Goal: Task Accomplishment & Management: Use online tool/utility

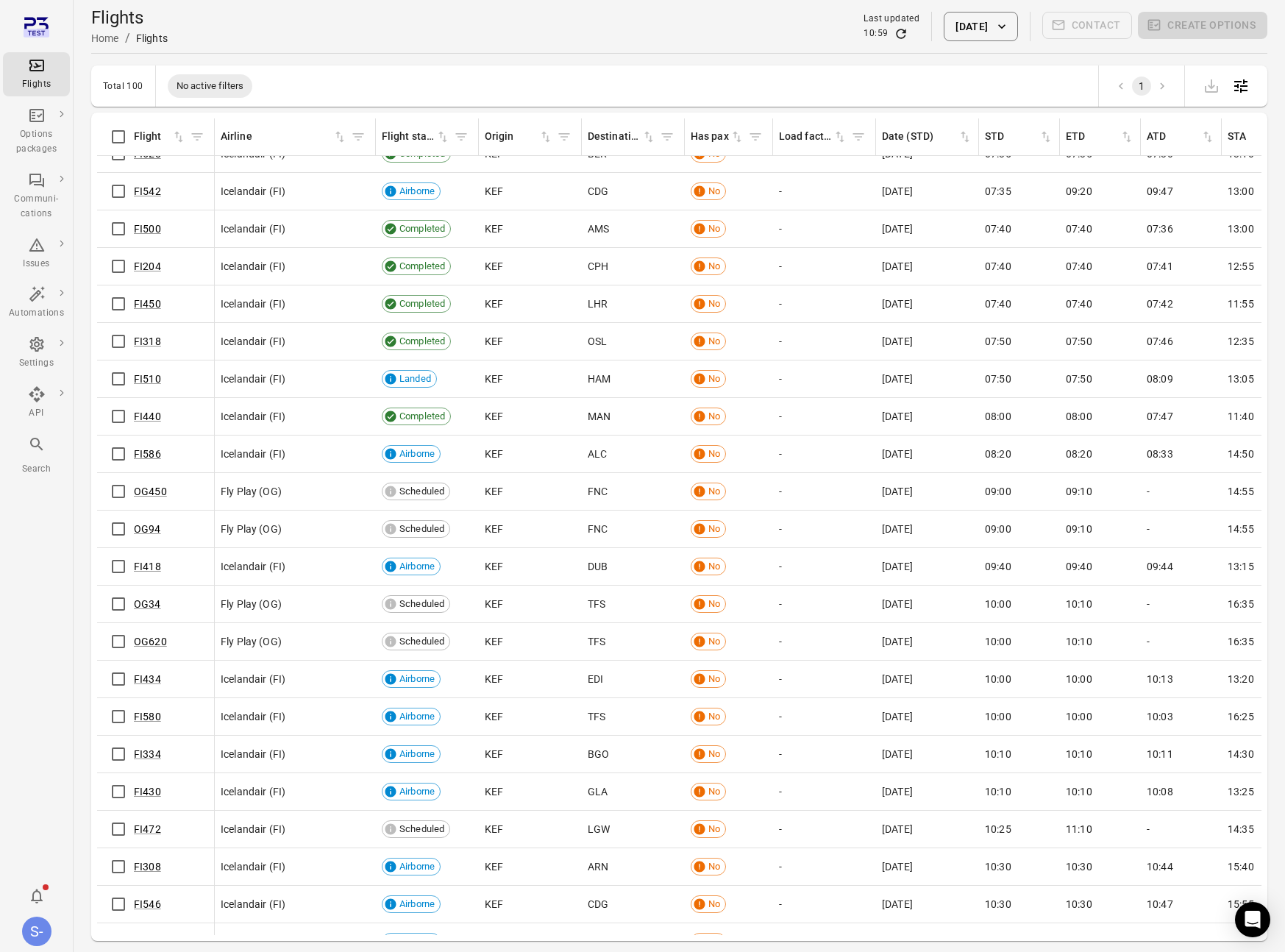
scroll to position [512, 0]
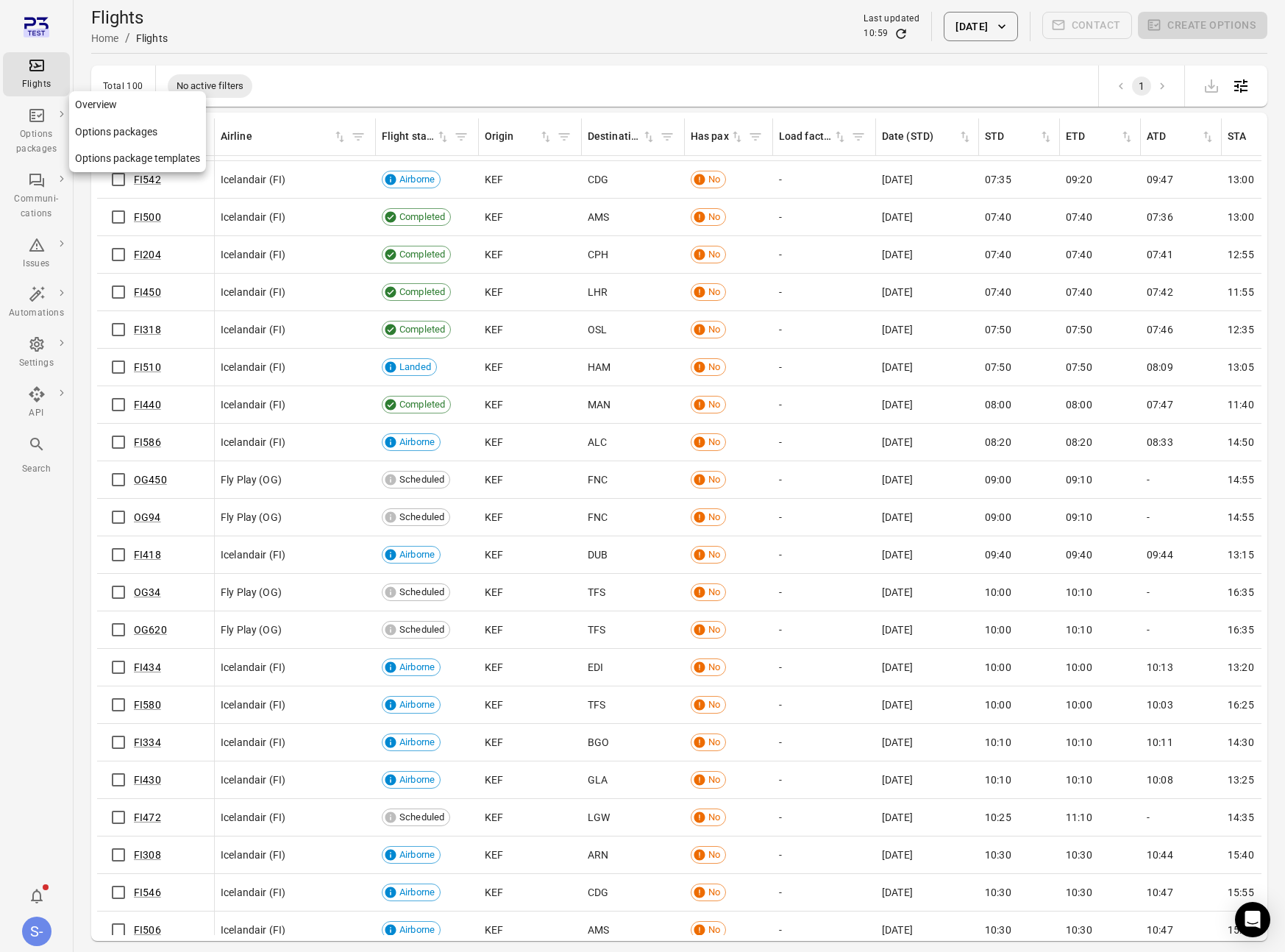
click at [29, 123] on icon "Main navigation" at bounding box center [37, 115] width 18 height 18
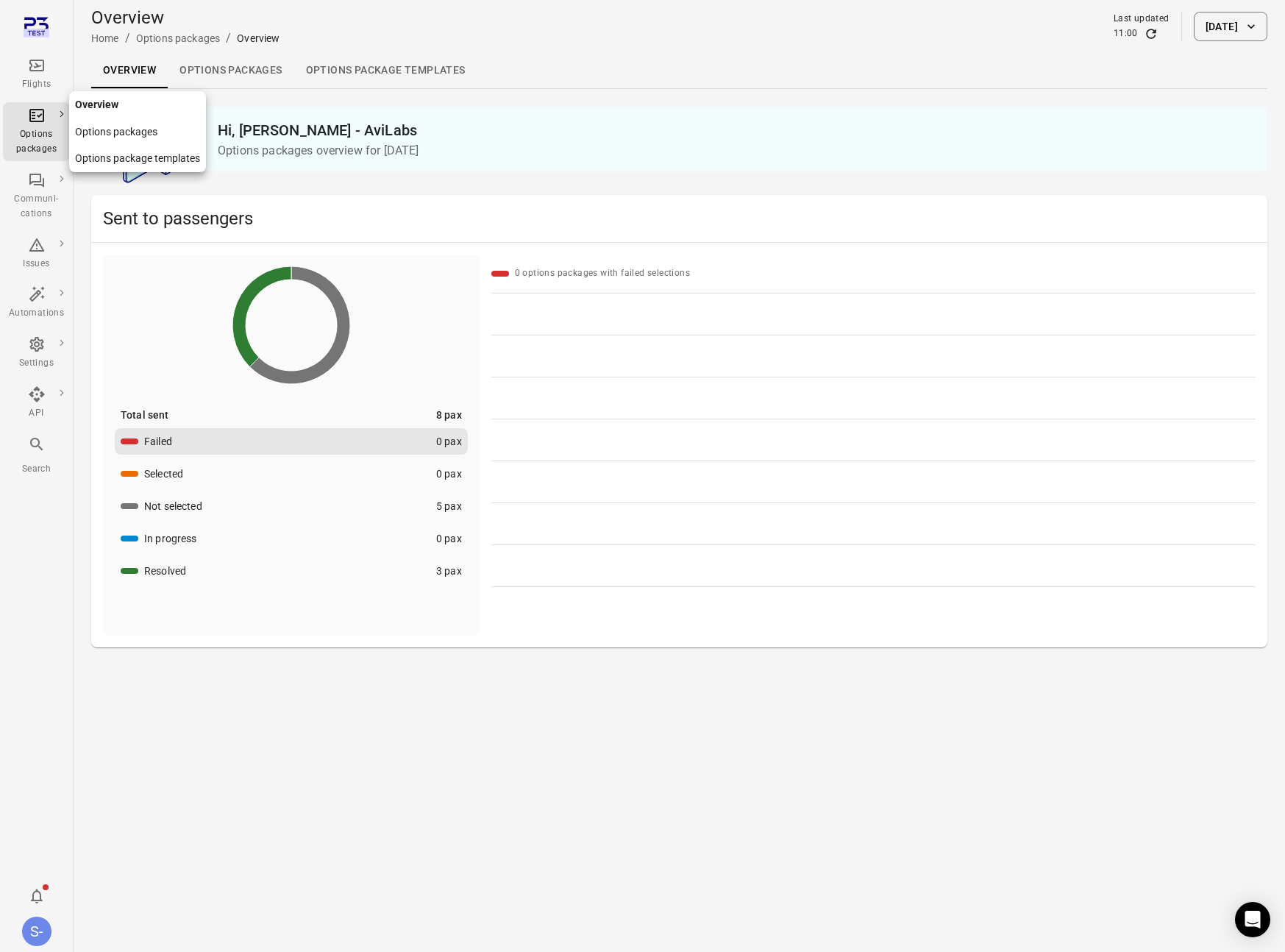
click at [119, 132] on link "Options packages" at bounding box center [137, 131] width 137 height 27
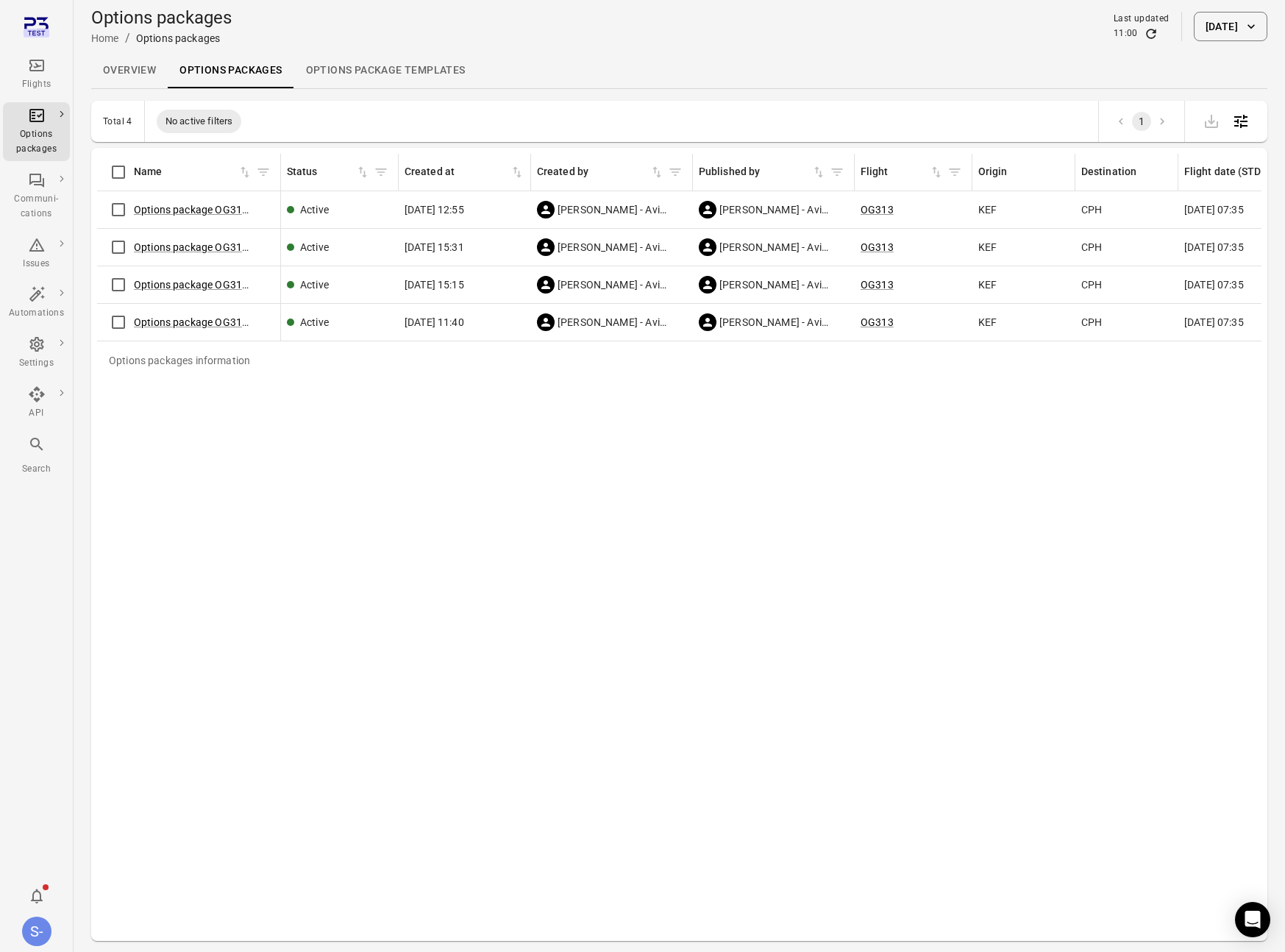
click at [1128, 21] on button "[DATE]" at bounding box center [1229, 26] width 73 height 29
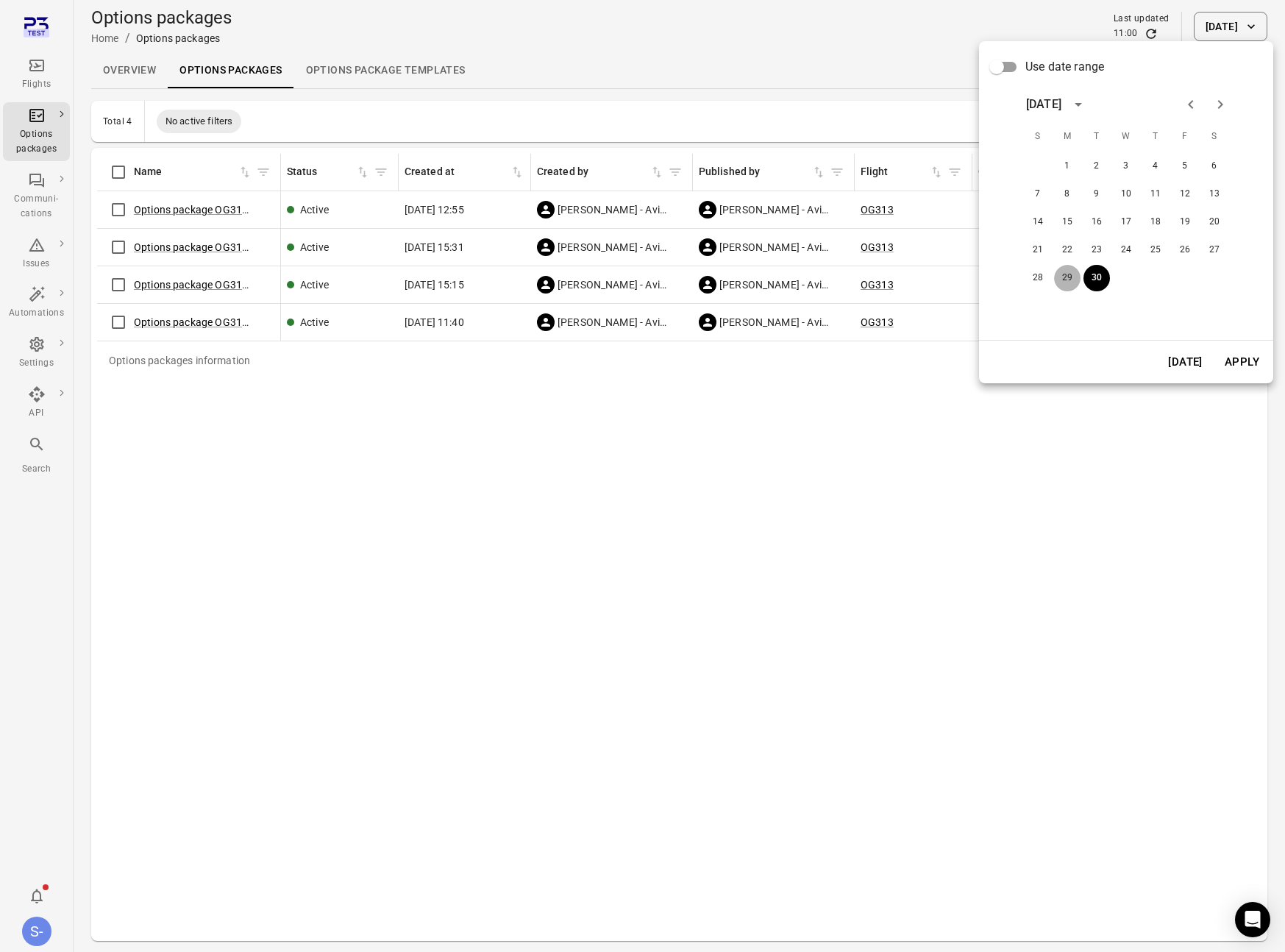
click at [1054, 279] on button "29" at bounding box center [1067, 278] width 26 height 26
click at [1128, 362] on button "Apply" at bounding box center [1242, 361] width 51 height 31
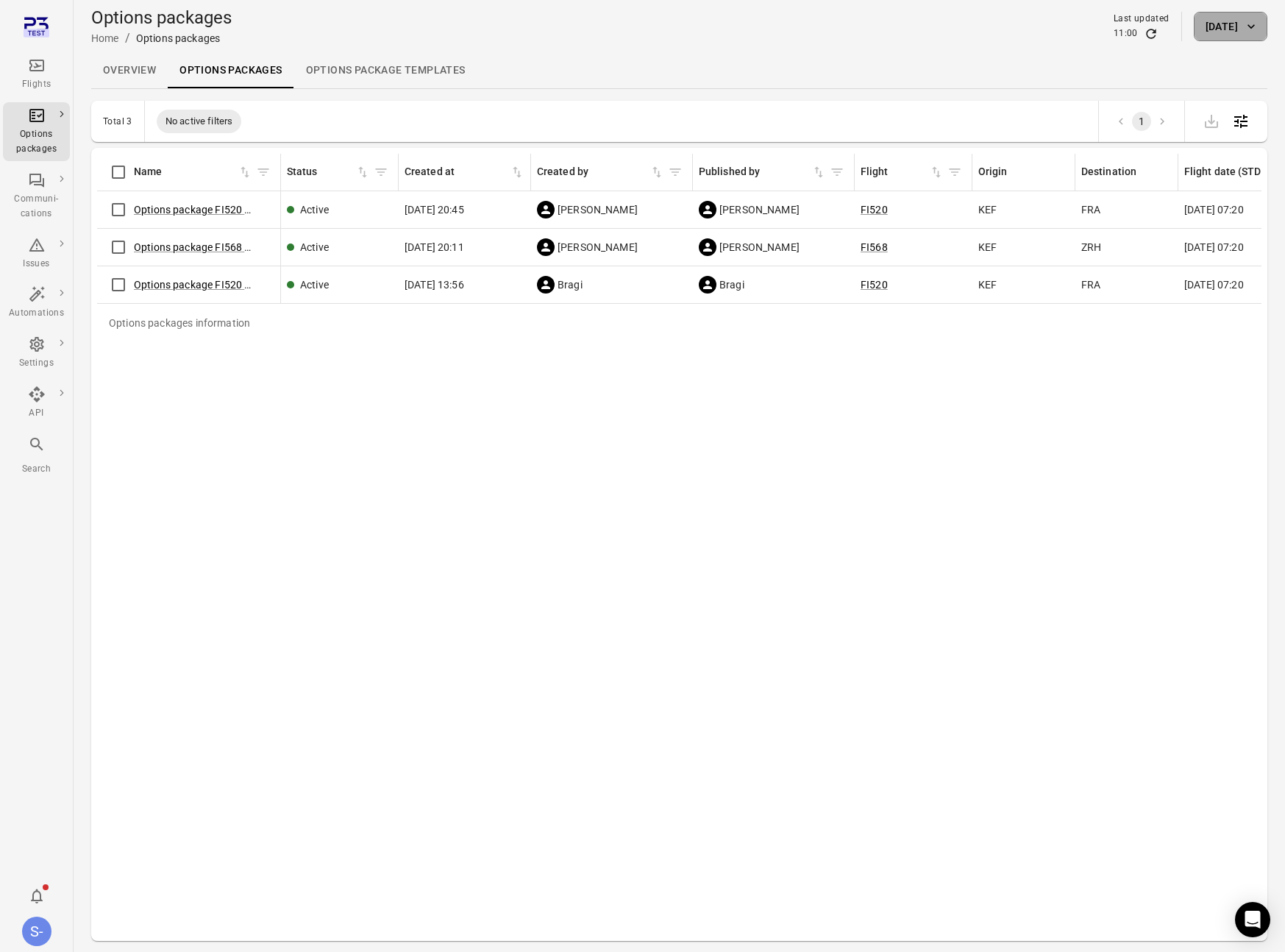
click at [1128, 26] on icon "button" at bounding box center [1251, 26] width 7 height 4
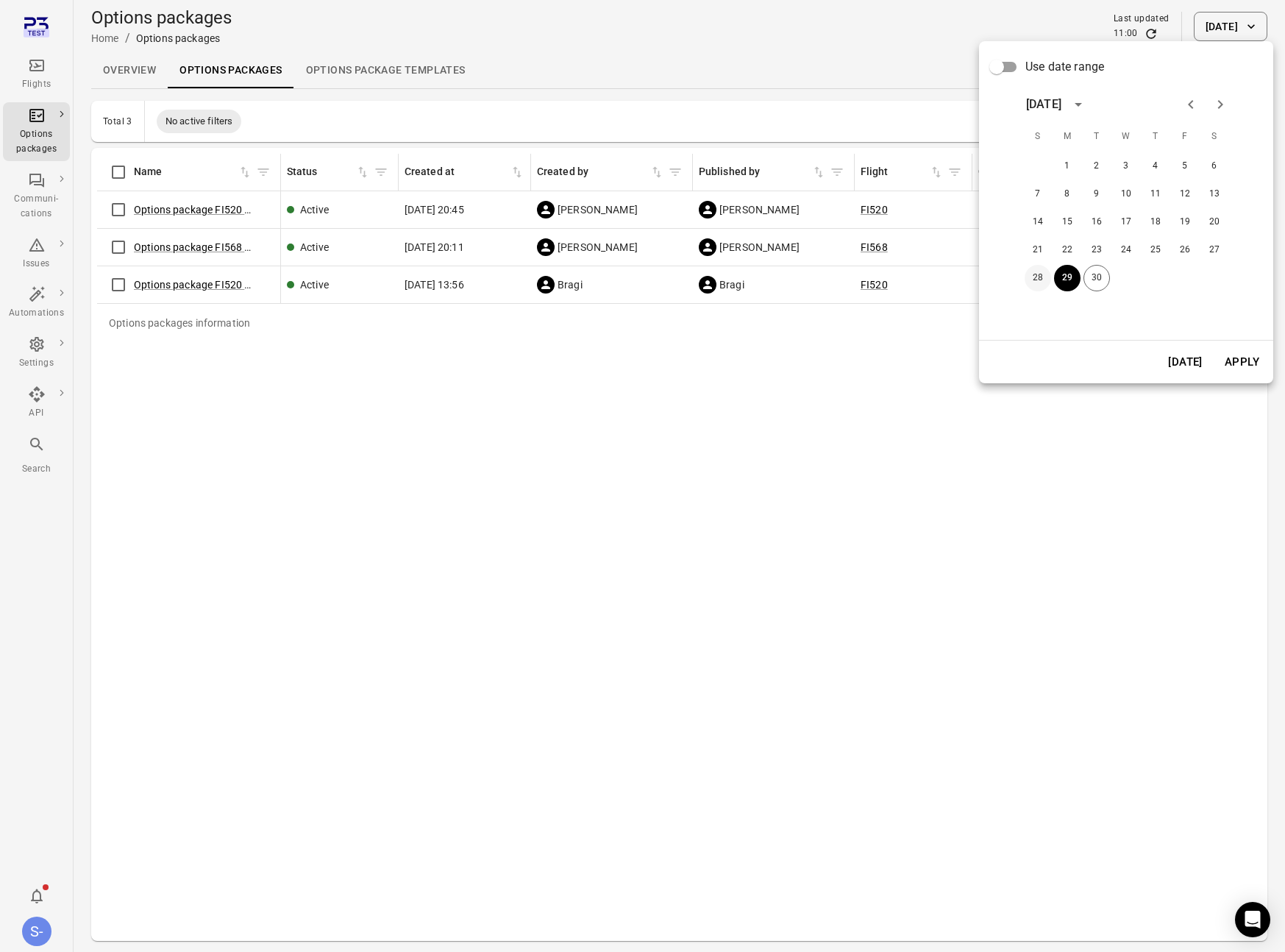
click at [1041, 279] on button "28" at bounding box center [1037, 278] width 26 height 26
click at [1128, 361] on button "Apply" at bounding box center [1242, 361] width 51 height 31
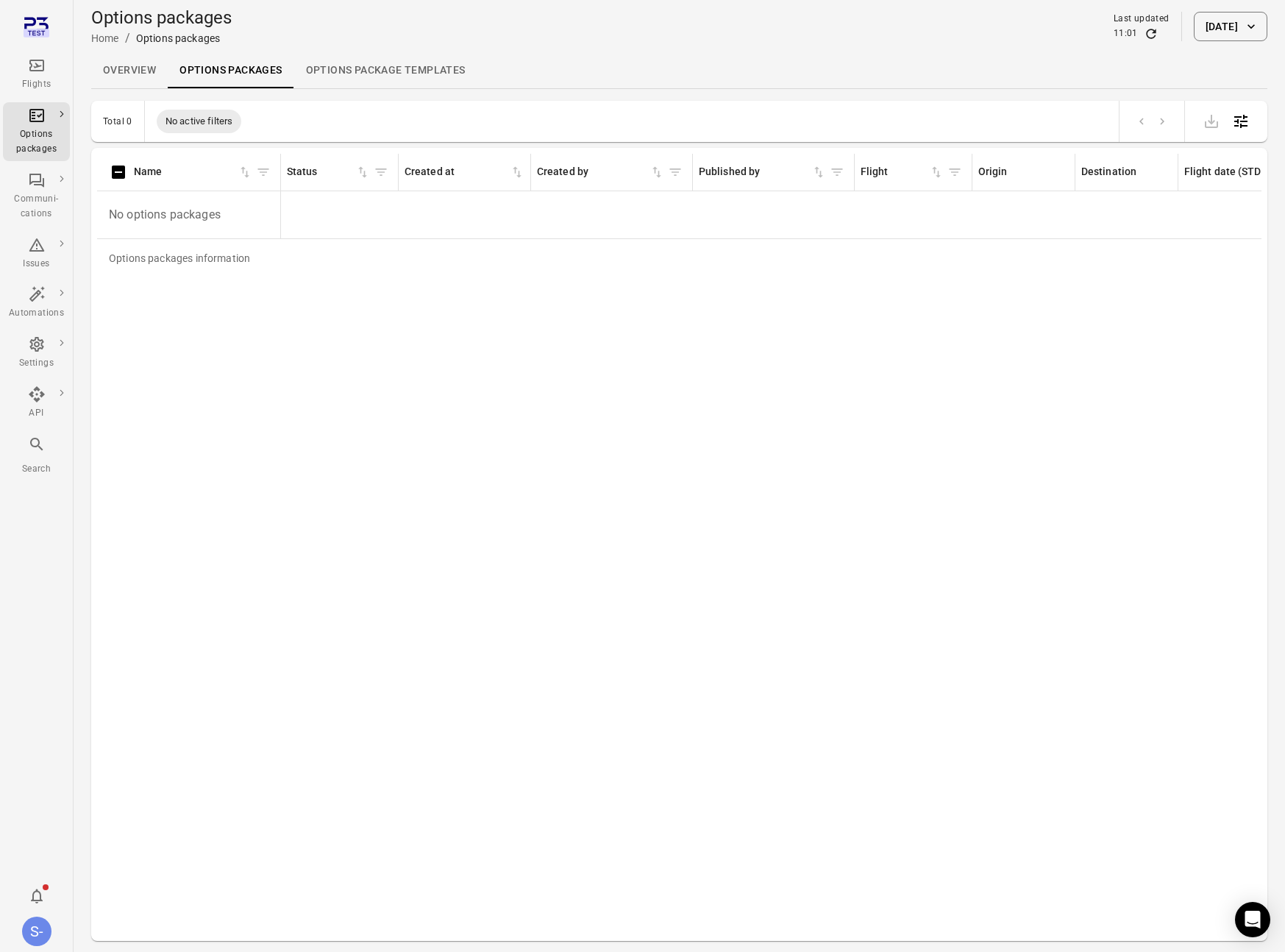
click at [1128, 33] on button "[DATE]" at bounding box center [1229, 26] width 73 height 29
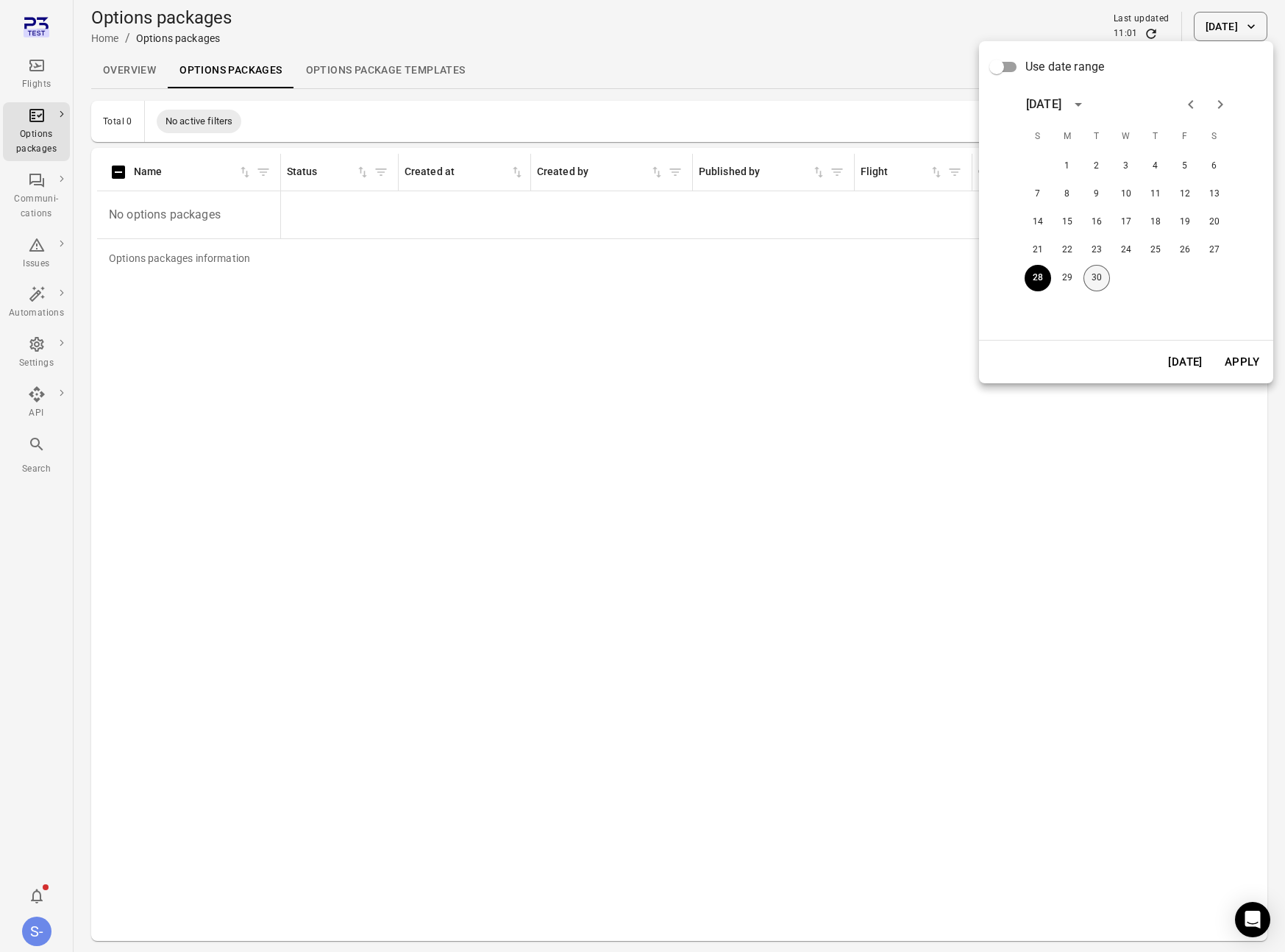
click at [1105, 279] on button "30" at bounding box center [1096, 278] width 26 height 26
click at [1128, 367] on button "Apply" at bounding box center [1242, 361] width 51 height 31
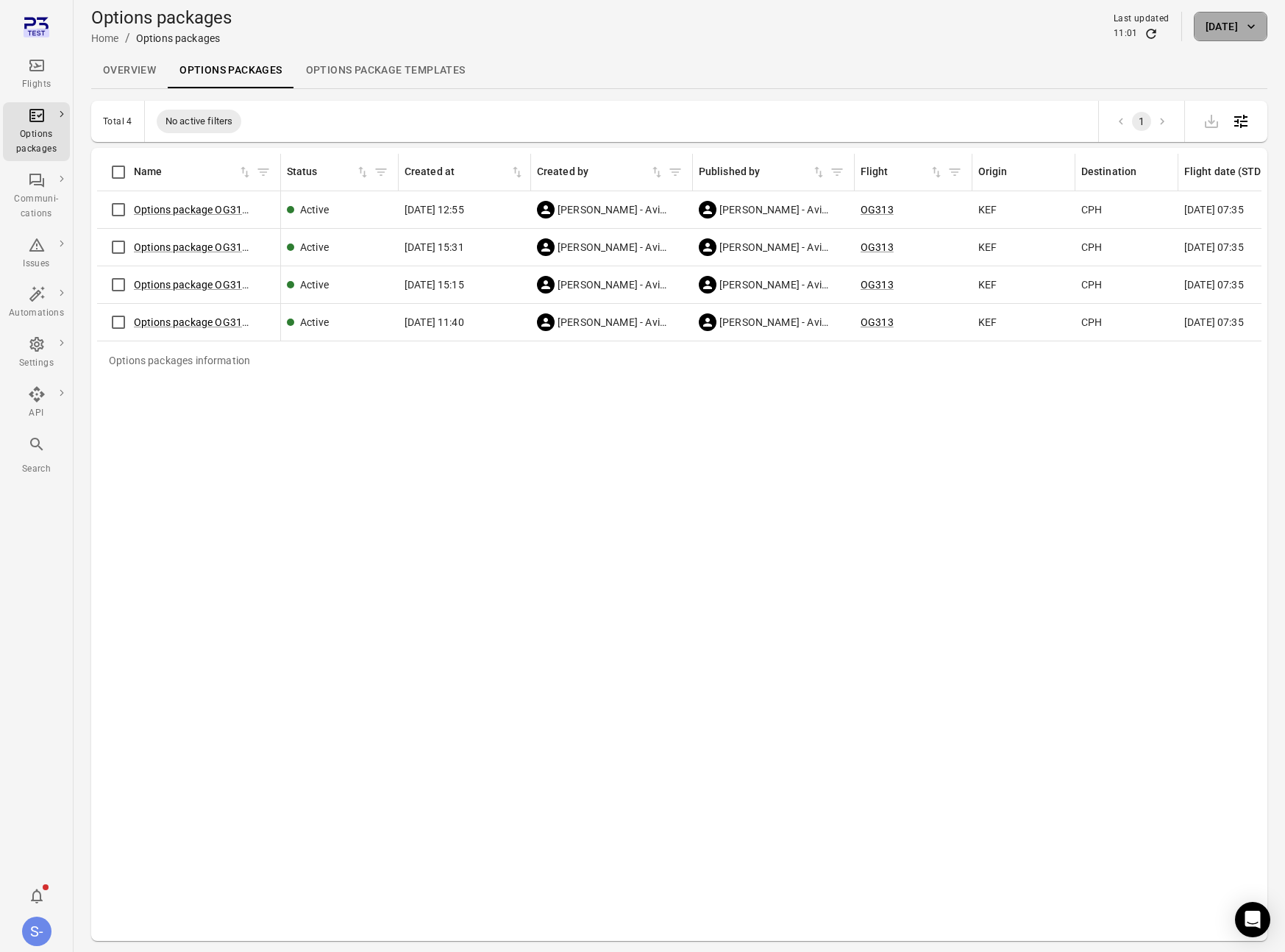
click at [1128, 36] on button "[DATE]" at bounding box center [1229, 26] width 73 height 29
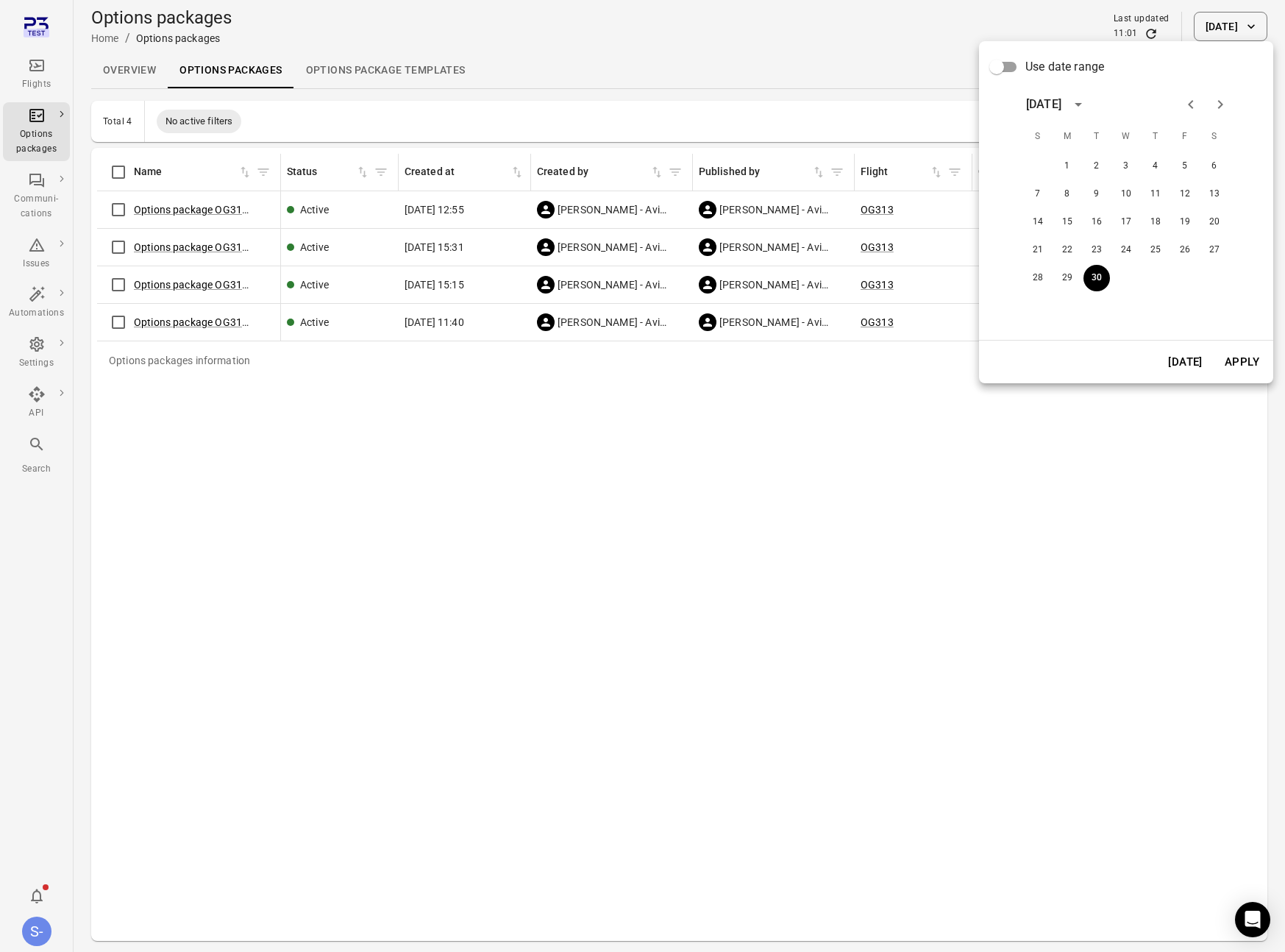
click at [1128, 109] on icon "Next month" at bounding box center [1220, 104] width 18 height 18
click at [1128, 281] on button "31" at bounding box center [1185, 278] width 26 height 26
click at [1128, 363] on button "Apply" at bounding box center [1242, 361] width 51 height 31
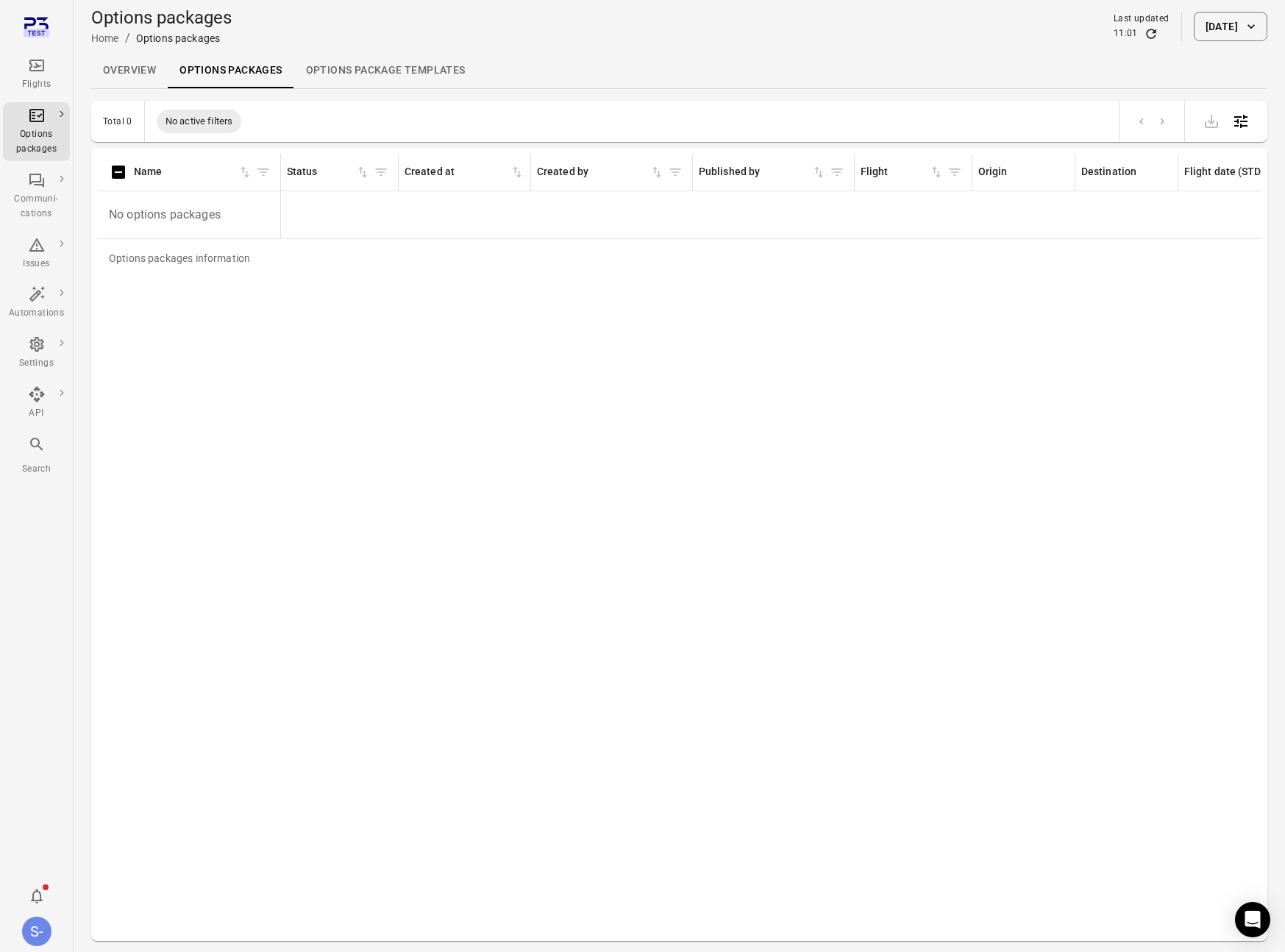
click at [1128, 24] on button "[DATE]" at bounding box center [1229, 26] width 73 height 29
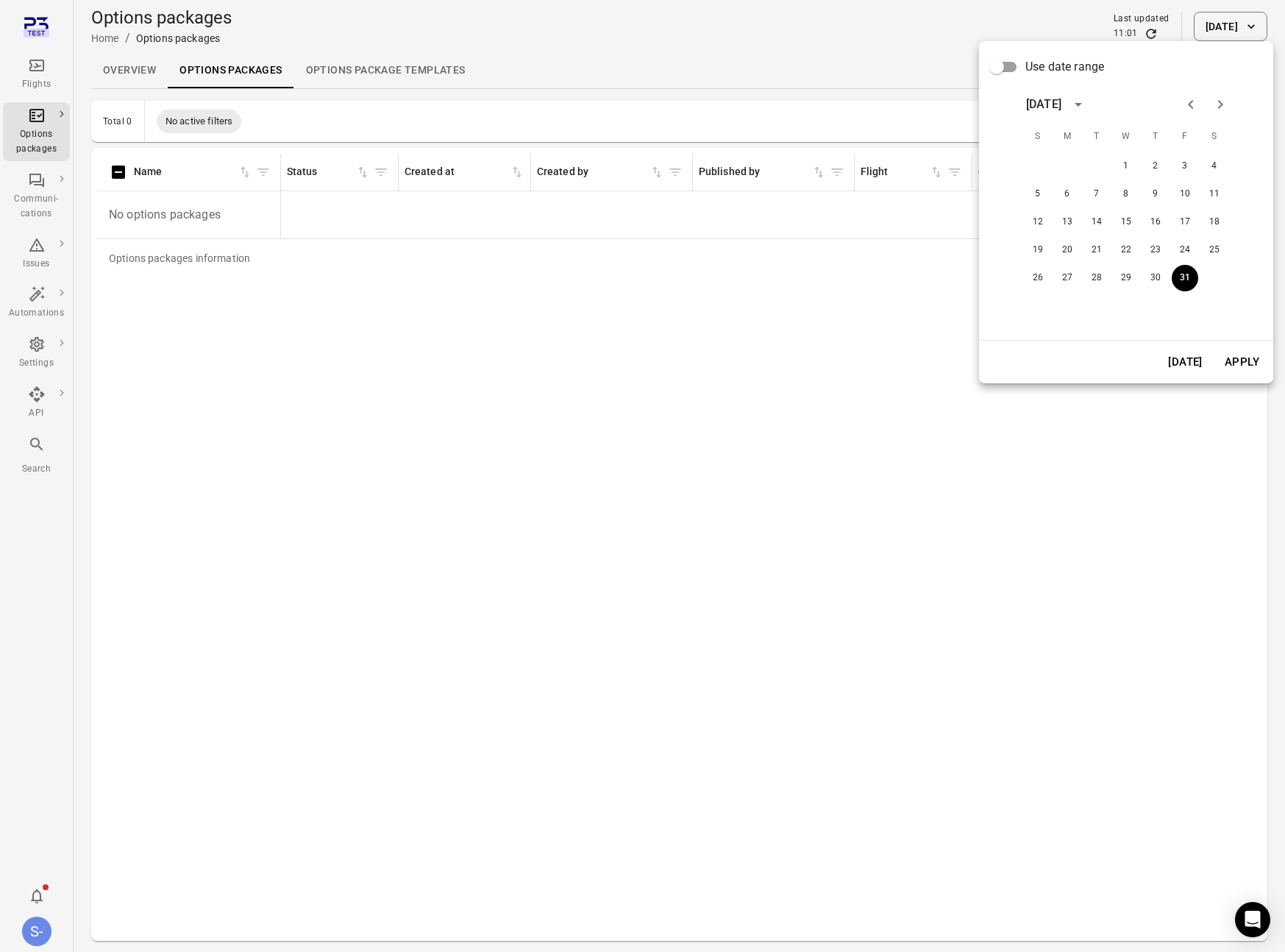
click at [1128, 104] on icon "Previous month" at bounding box center [1191, 104] width 5 height 9
click at [1099, 277] on button "30" at bounding box center [1096, 278] width 26 height 26
click at [1128, 358] on button "Apply" at bounding box center [1242, 361] width 51 height 31
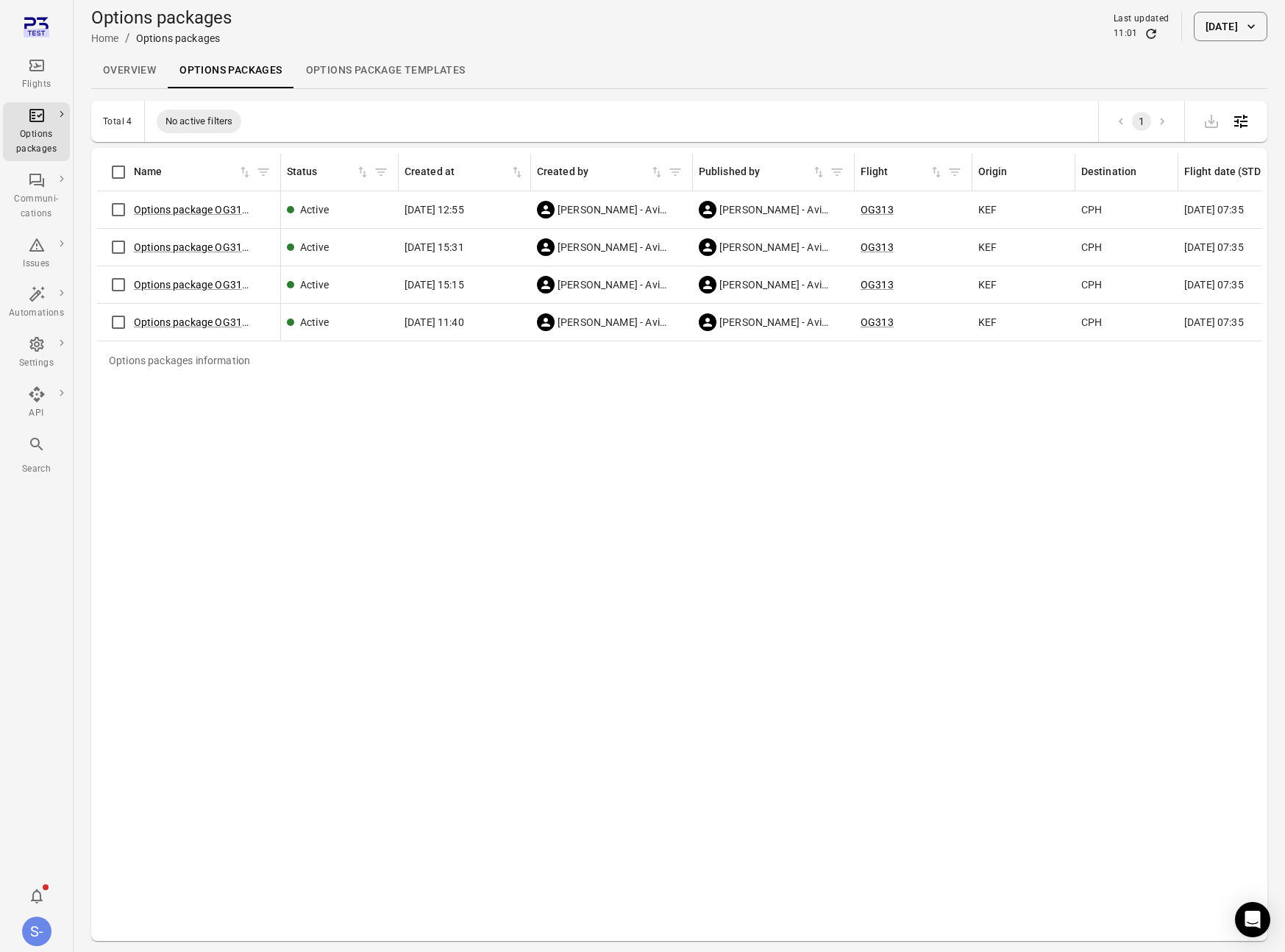
click at [930, 405] on div "Options packages information Name Status Created at Created by Published by Fli…" at bounding box center [679, 544] width 1164 height 781
click at [216, 210] on link "Options package OG313 ([DATE])" at bounding box center [212, 209] width 155 height 11
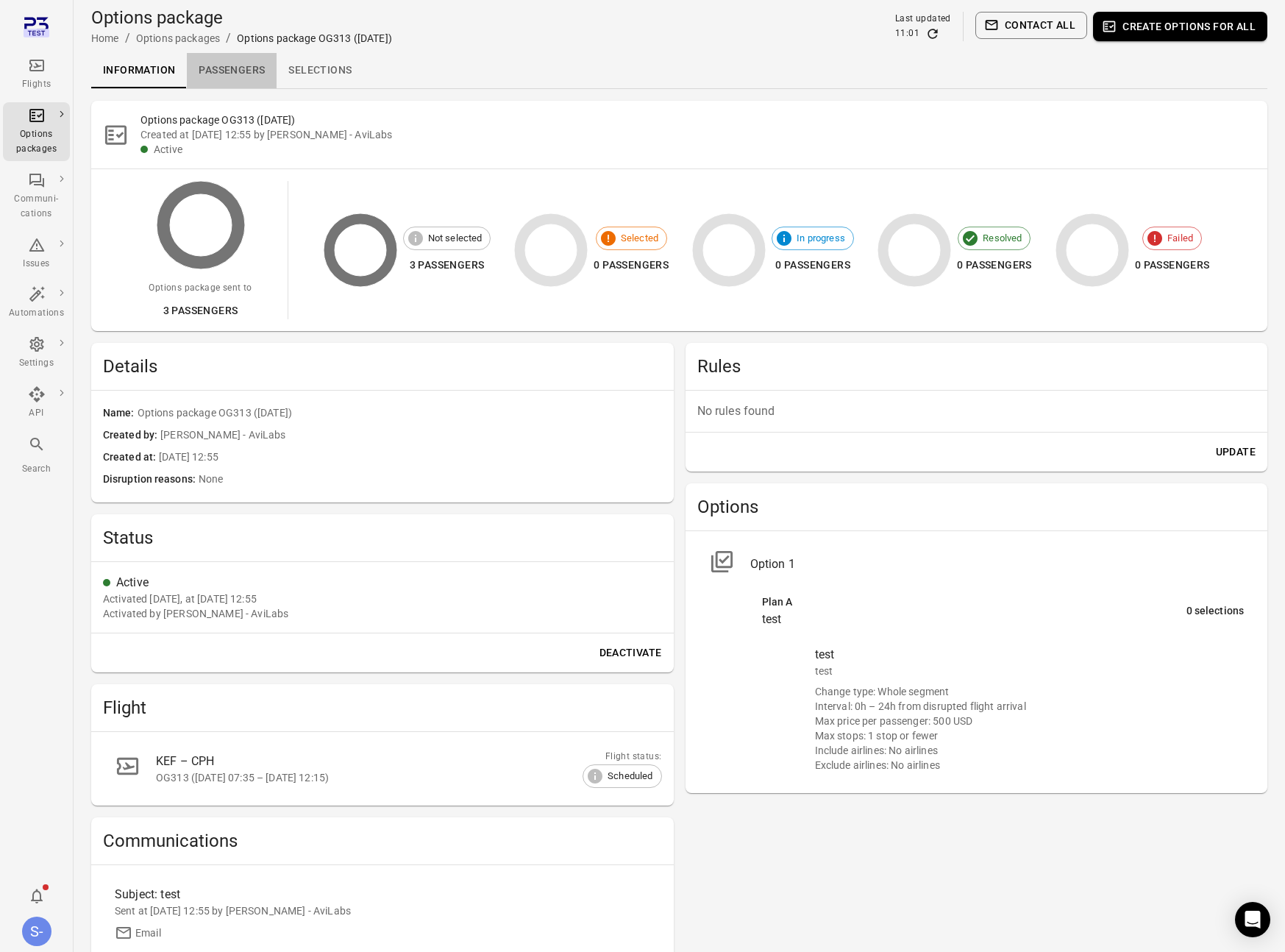
click at [222, 76] on link "Passengers" at bounding box center [232, 71] width 90 height 35
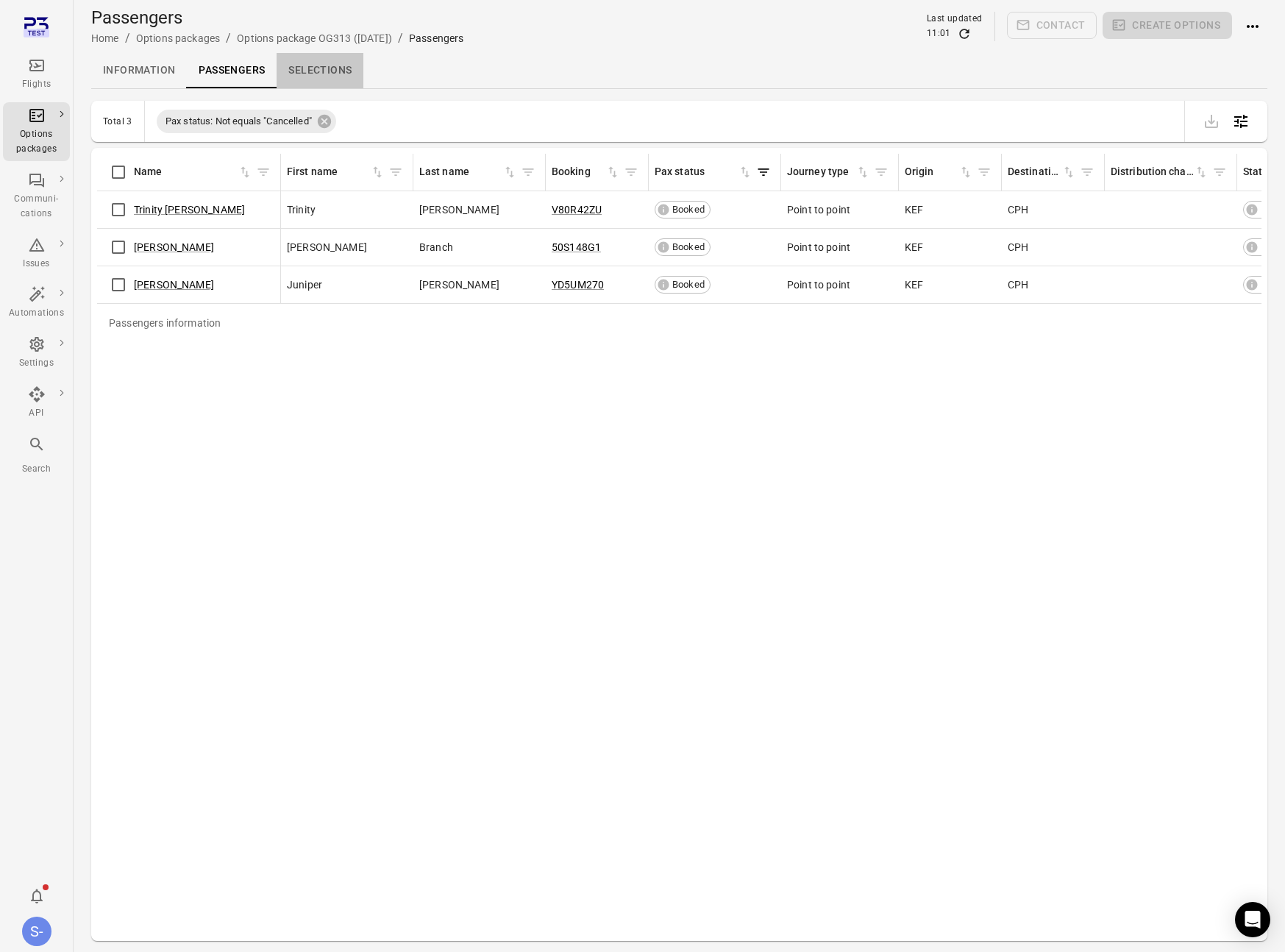
click at [354, 70] on link "Selections" at bounding box center [320, 71] width 86 height 35
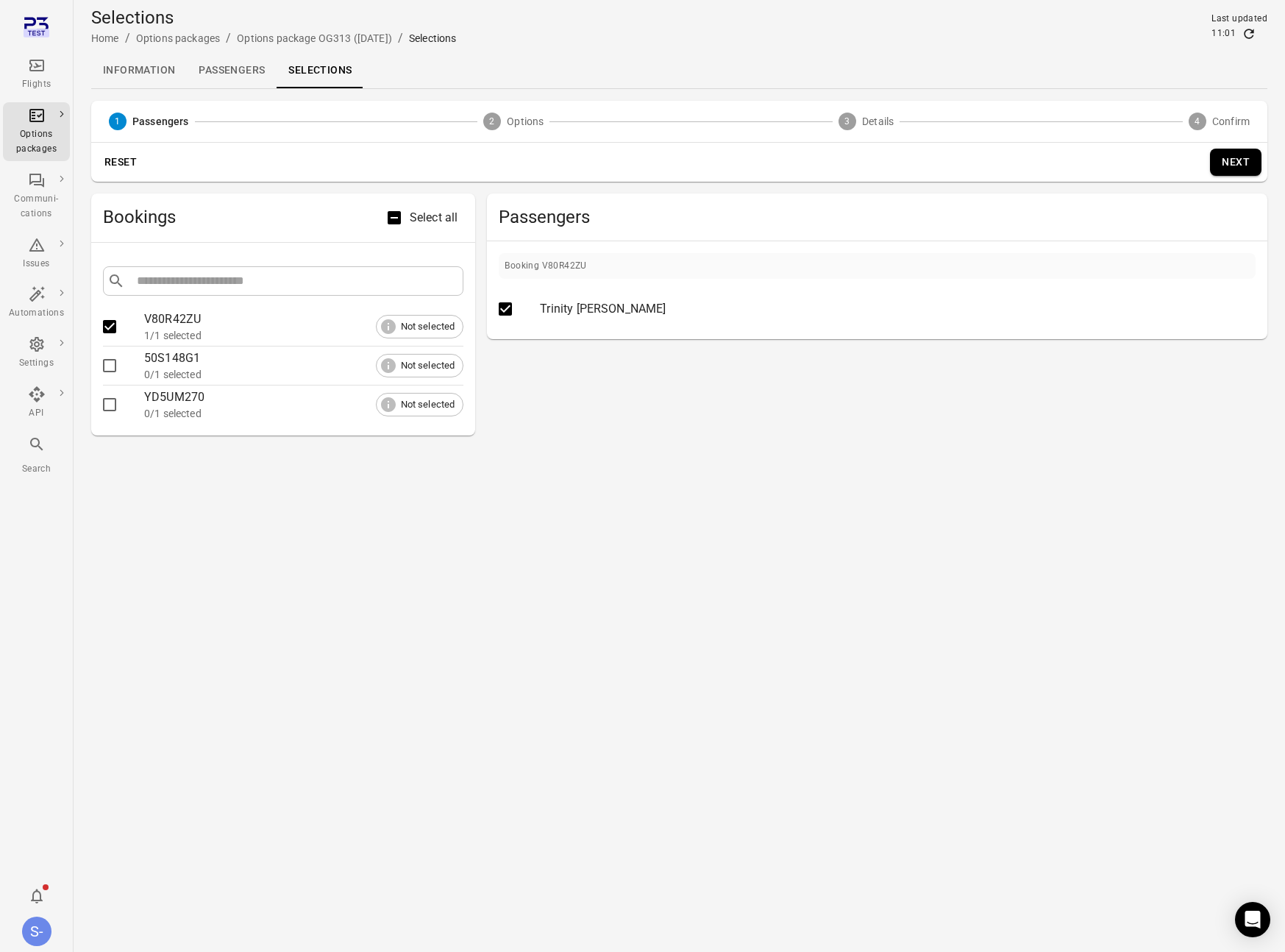
click at [1128, 160] on button "Next" at bounding box center [1236, 162] width 51 height 27
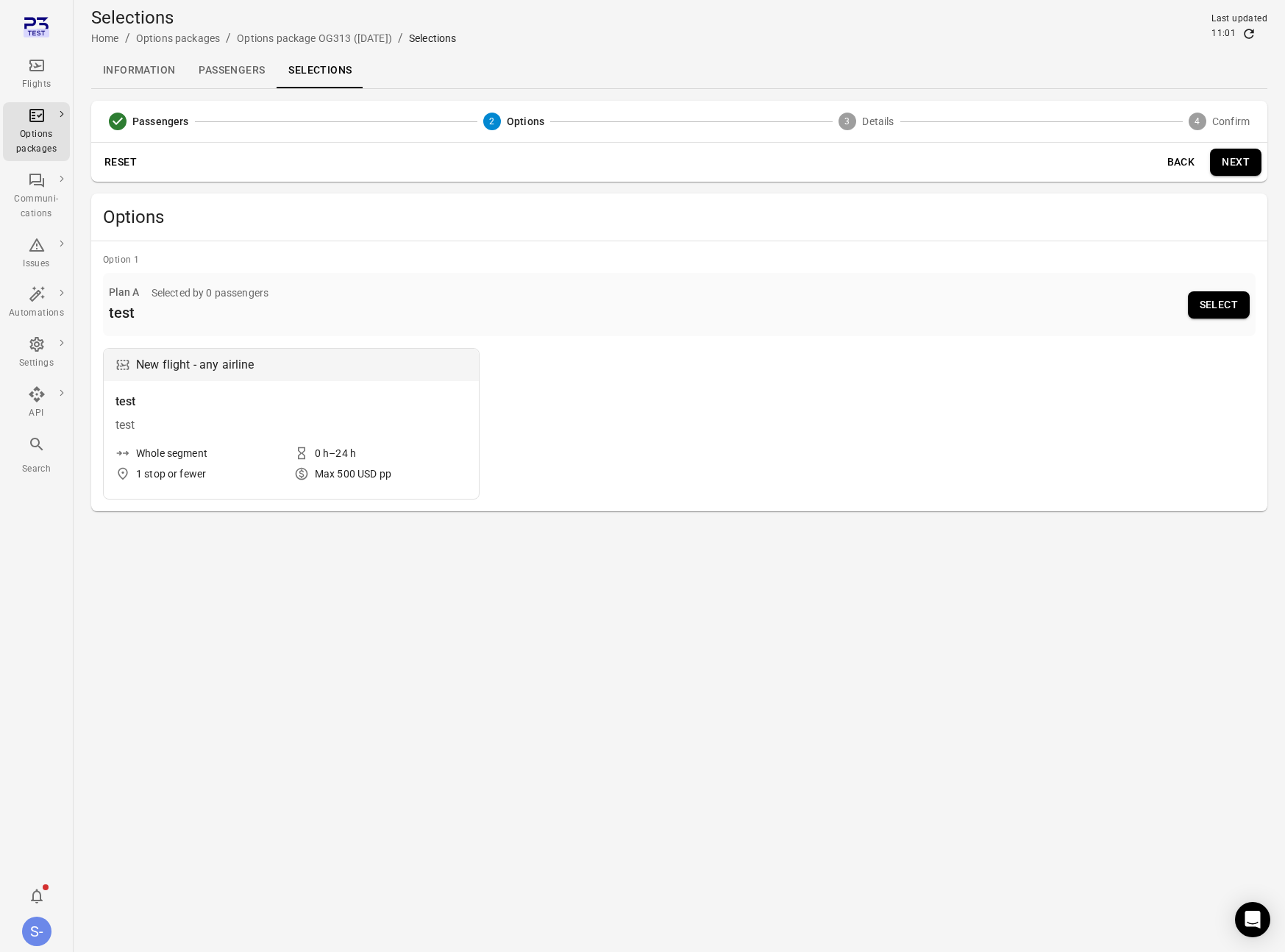
click at [1128, 305] on button "Select" at bounding box center [1219, 304] width 62 height 27
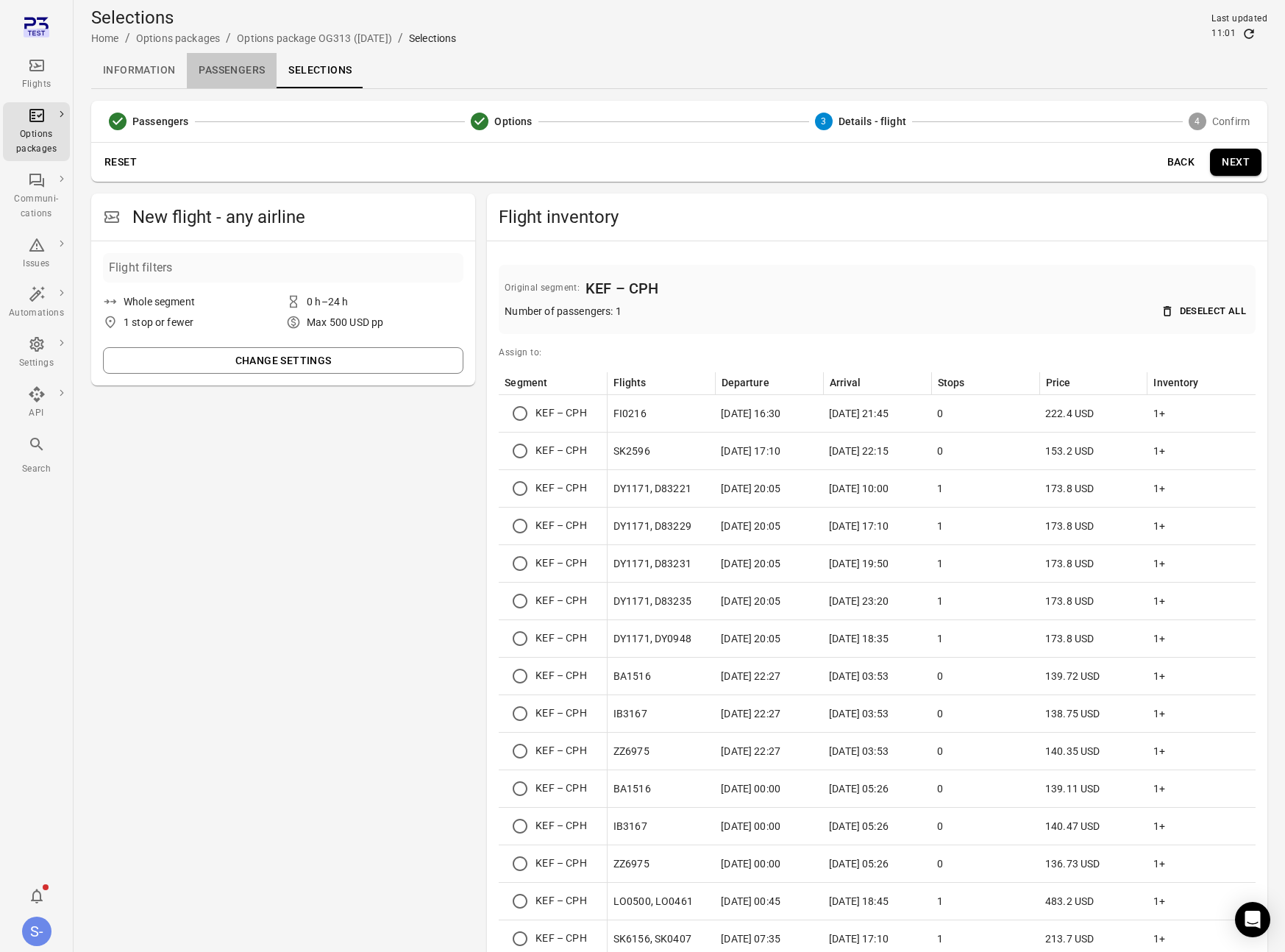
click at [207, 71] on link "Passengers" at bounding box center [232, 71] width 90 height 35
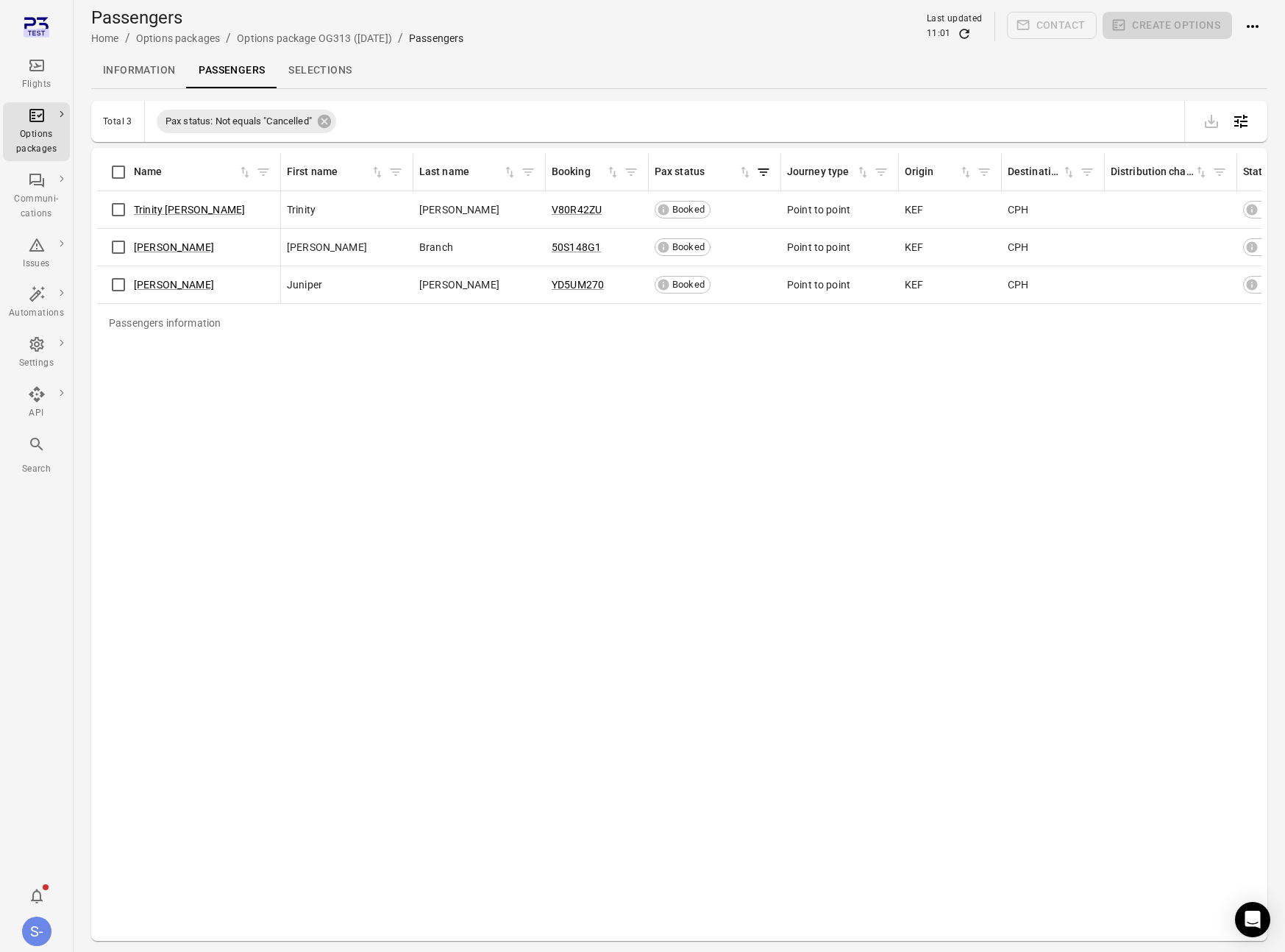
click at [524, 426] on div "Passengers information Name First name Last name Booking Pax status Journey typ…" at bounding box center [679, 544] width 1164 height 781
click at [1017, 411] on div "Passengers information Name First name Last name Booking Pax status Journey typ…" at bounding box center [679, 544] width 1164 height 781
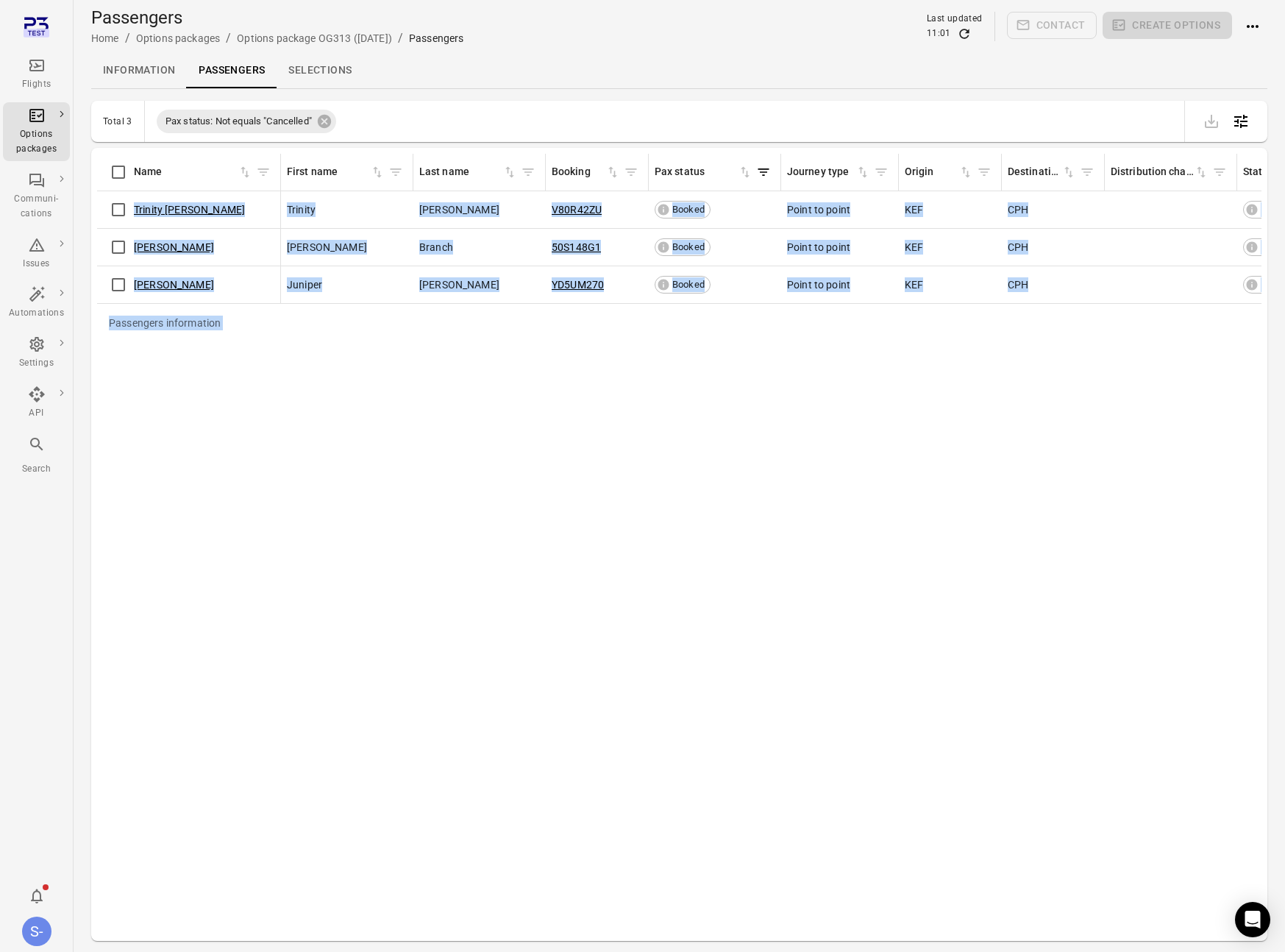
click at [1017, 411] on div "Passengers information Name First name Last name Booking Pax status Journey typ…" at bounding box center [679, 544] width 1164 height 781
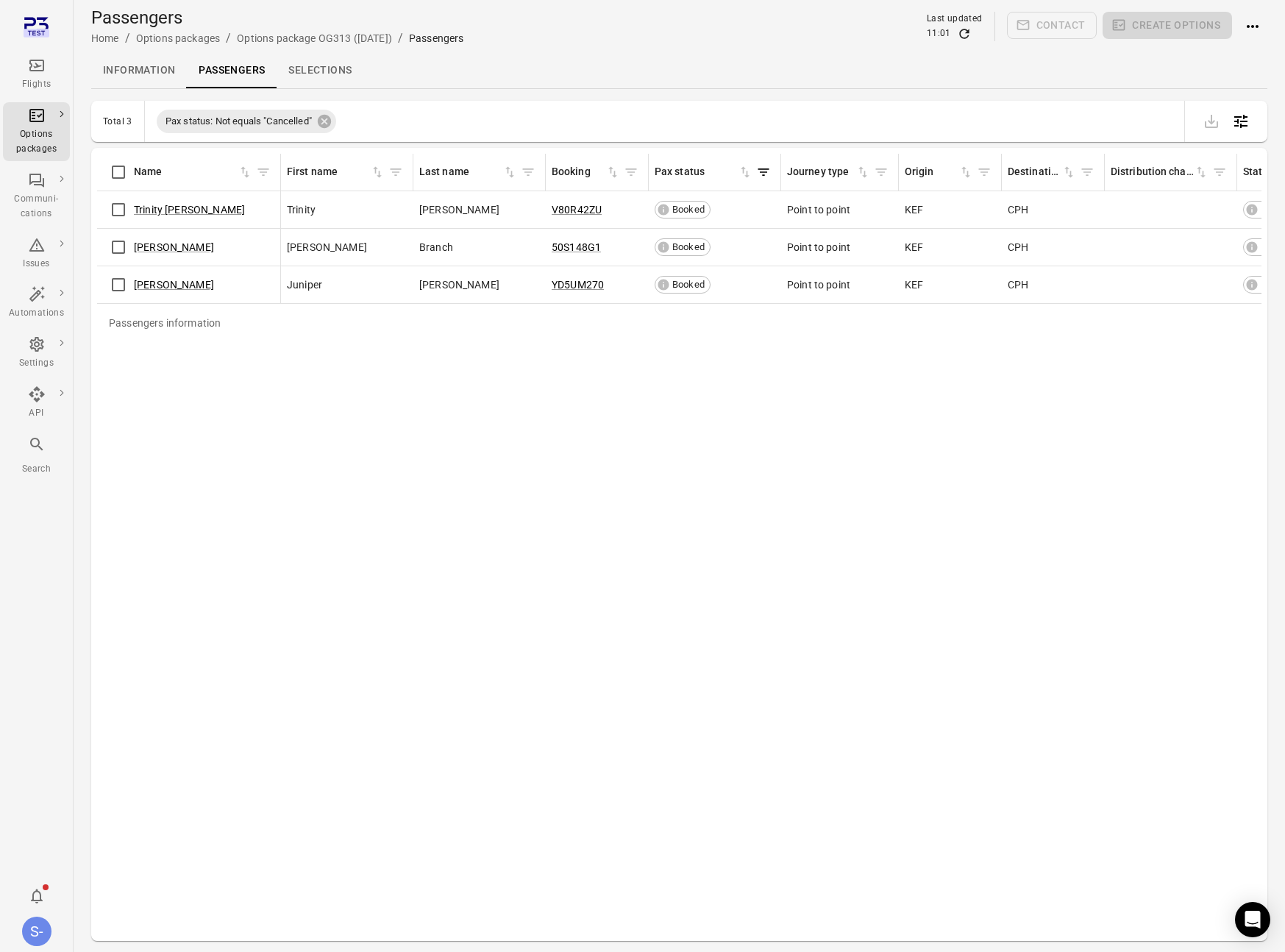
click at [1065, 399] on div "Passengers information Name First name Last name Booking Pax status Journey typ…" at bounding box center [679, 544] width 1164 height 781
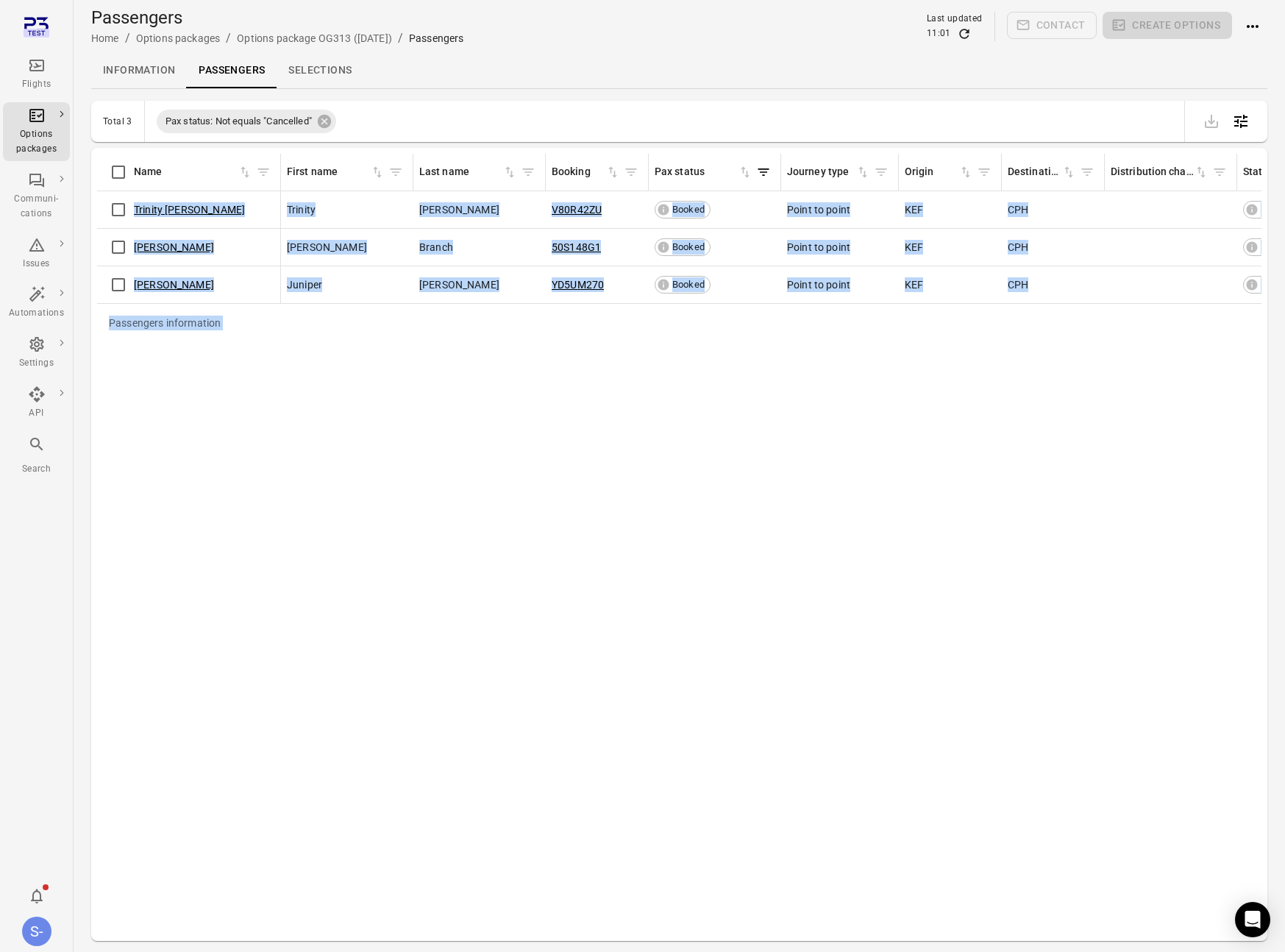
click at [1065, 399] on div "Passengers information Name First name Last name Booking Pax status Journey typ…" at bounding box center [679, 544] width 1164 height 781
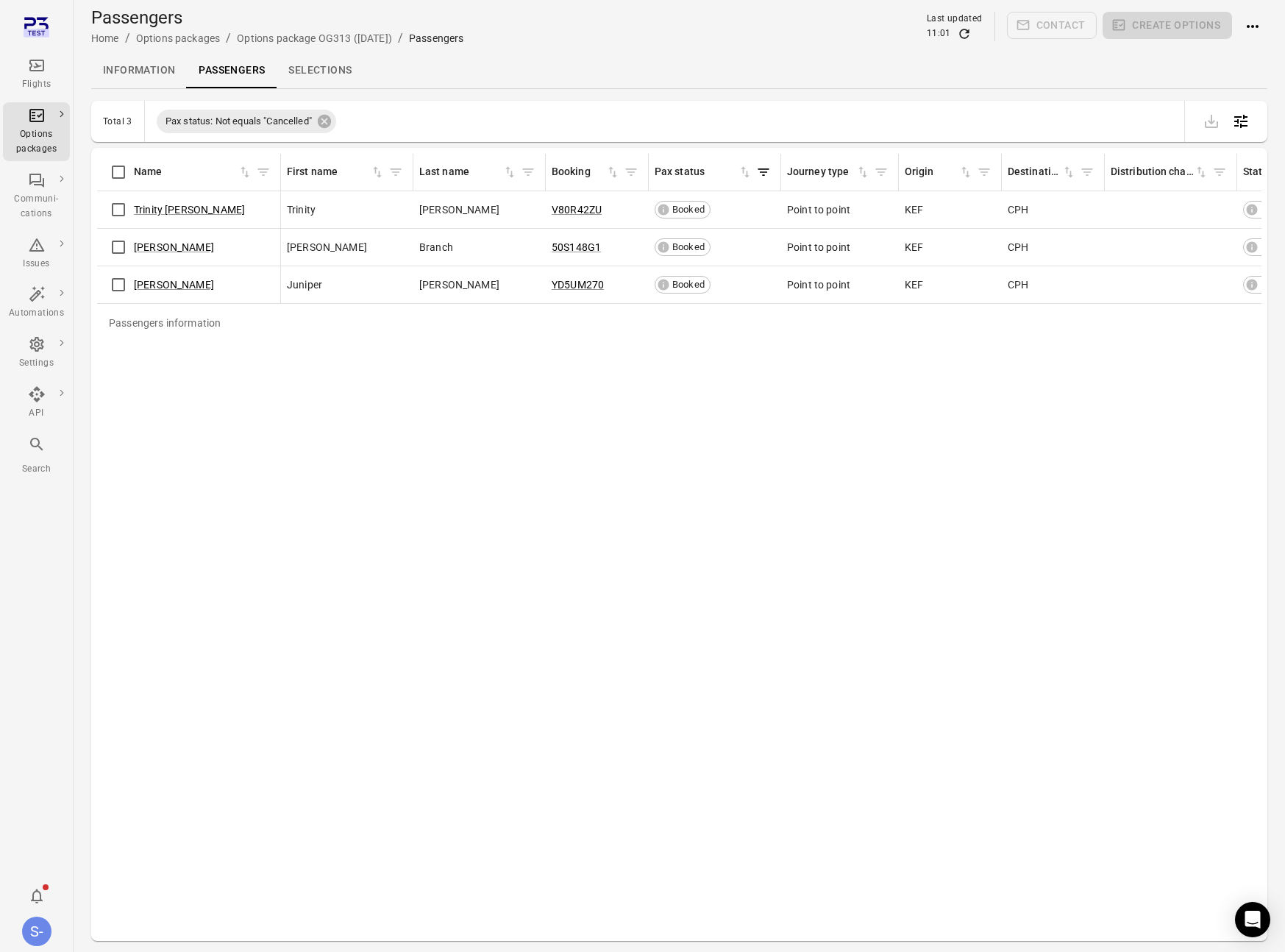
click at [1128, 395] on div "Passengers information Name First name Last name Booking Pax status Journey typ…" at bounding box center [679, 544] width 1164 height 781
click at [180, 204] on link "Trinity [PERSON_NAME]" at bounding box center [189, 209] width 111 height 11
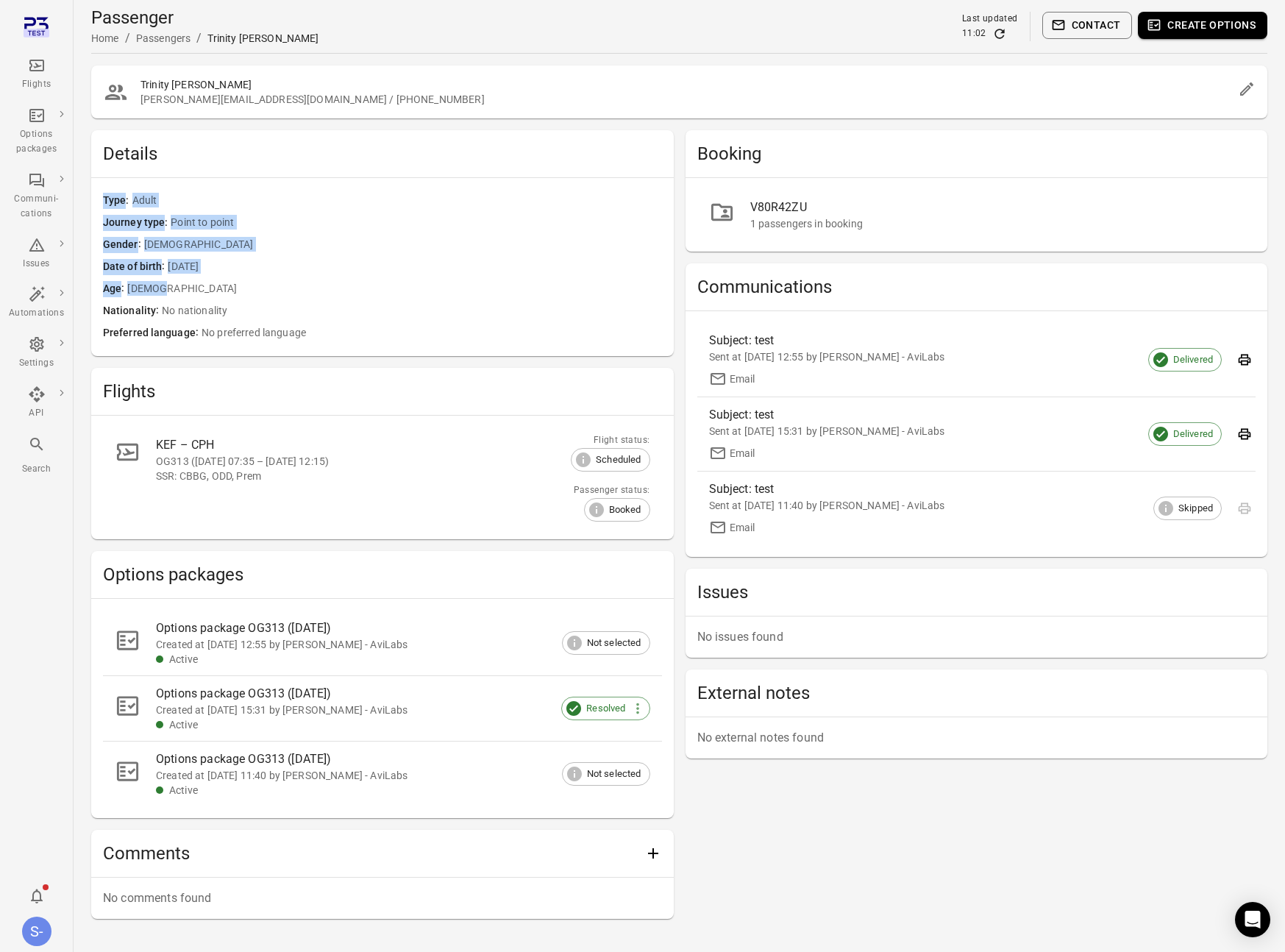
drag, startPoint x: 175, startPoint y: 292, endPoint x: 113, endPoint y: 171, distance: 136.0
click at [113, 171] on div "Details Type Adult Journey type Point to point Gender [DEMOGRAPHIC_DATA] Date o…" at bounding box center [382, 243] width 583 height 226
click at [355, 223] on span "Point to point" at bounding box center [416, 223] width 491 height 16
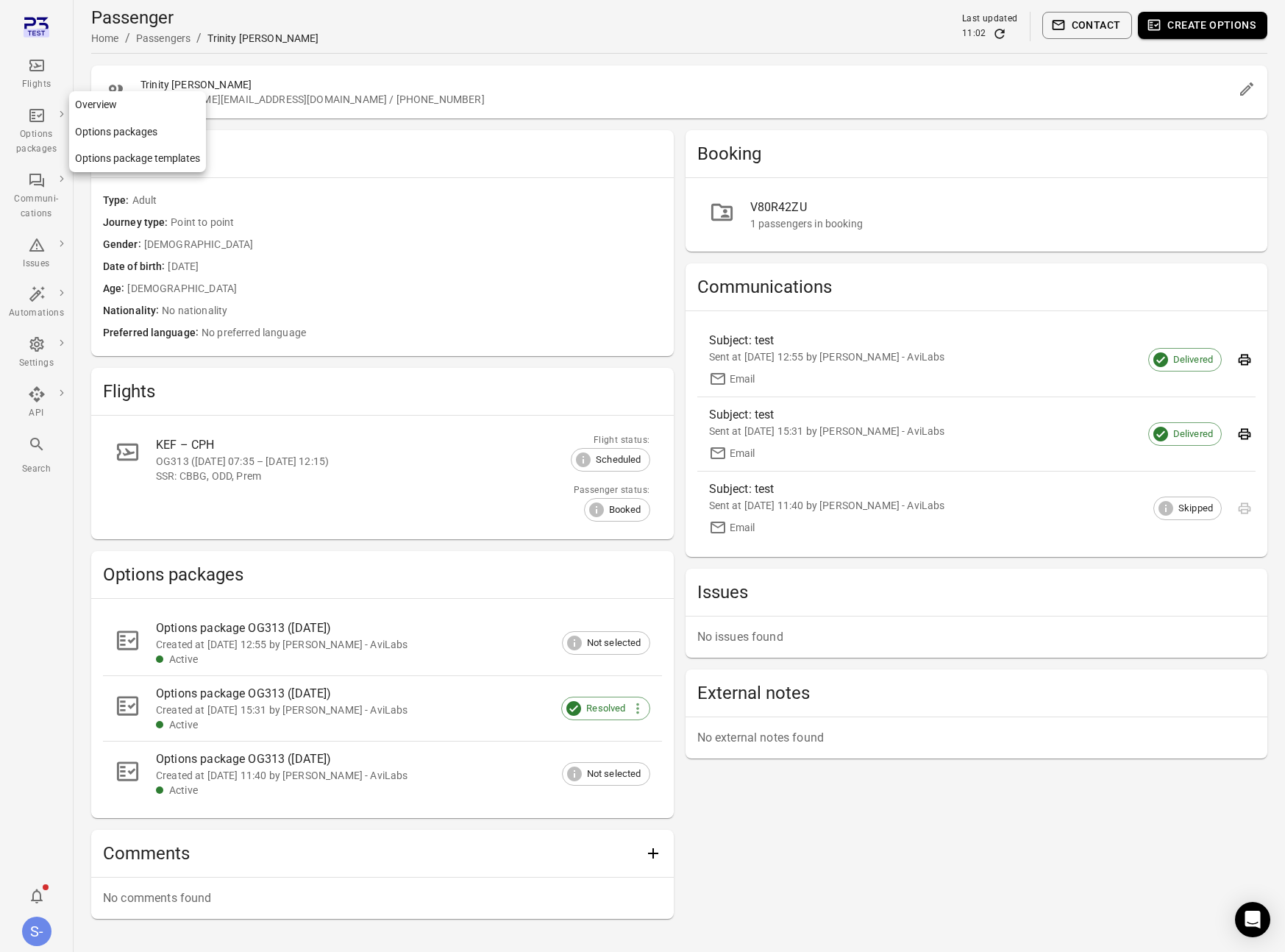
click at [43, 130] on div "Options packages" at bounding box center [36, 141] width 56 height 29
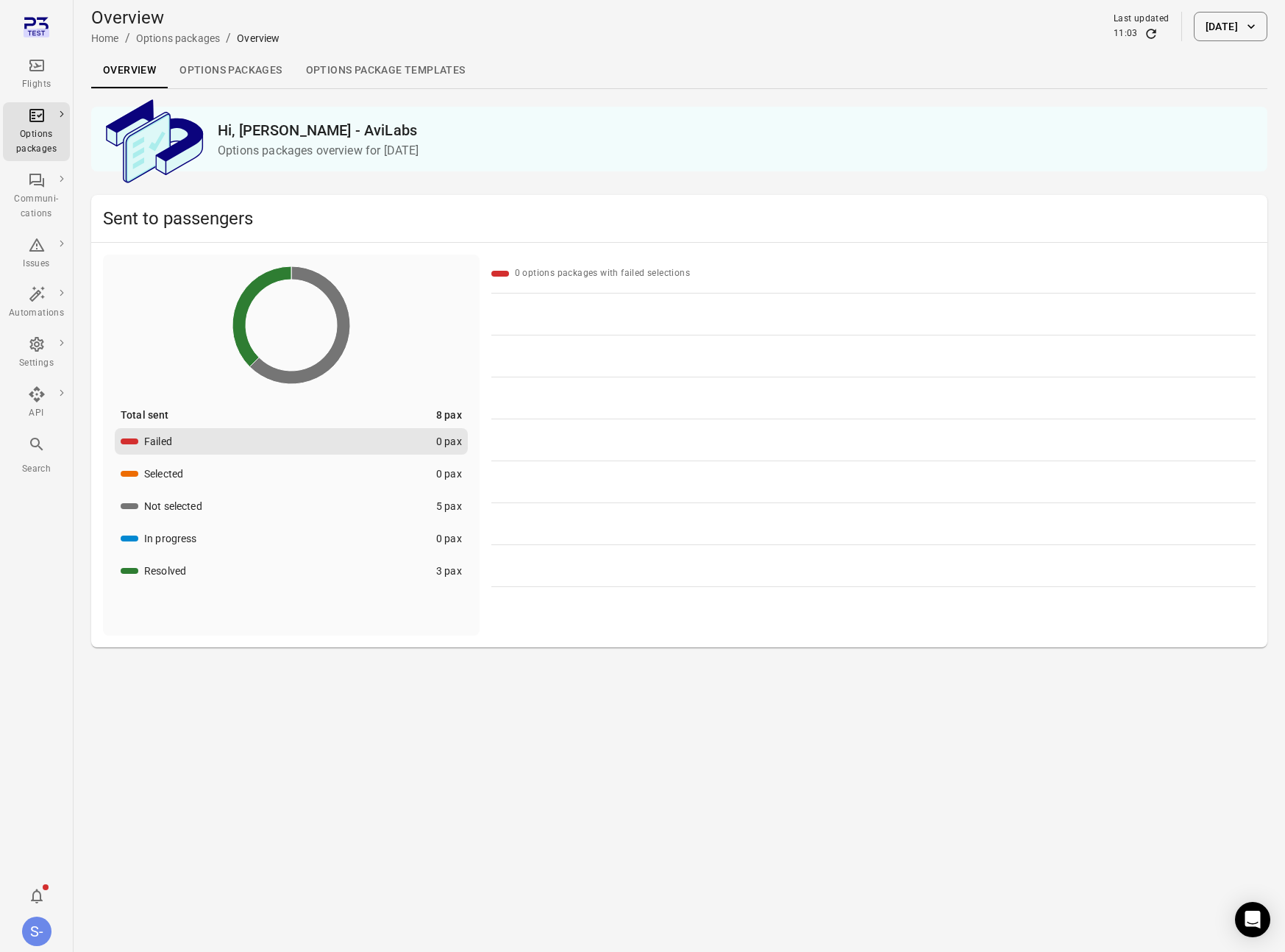
click at [1128, 31] on button "[DATE]" at bounding box center [1229, 26] width 73 height 29
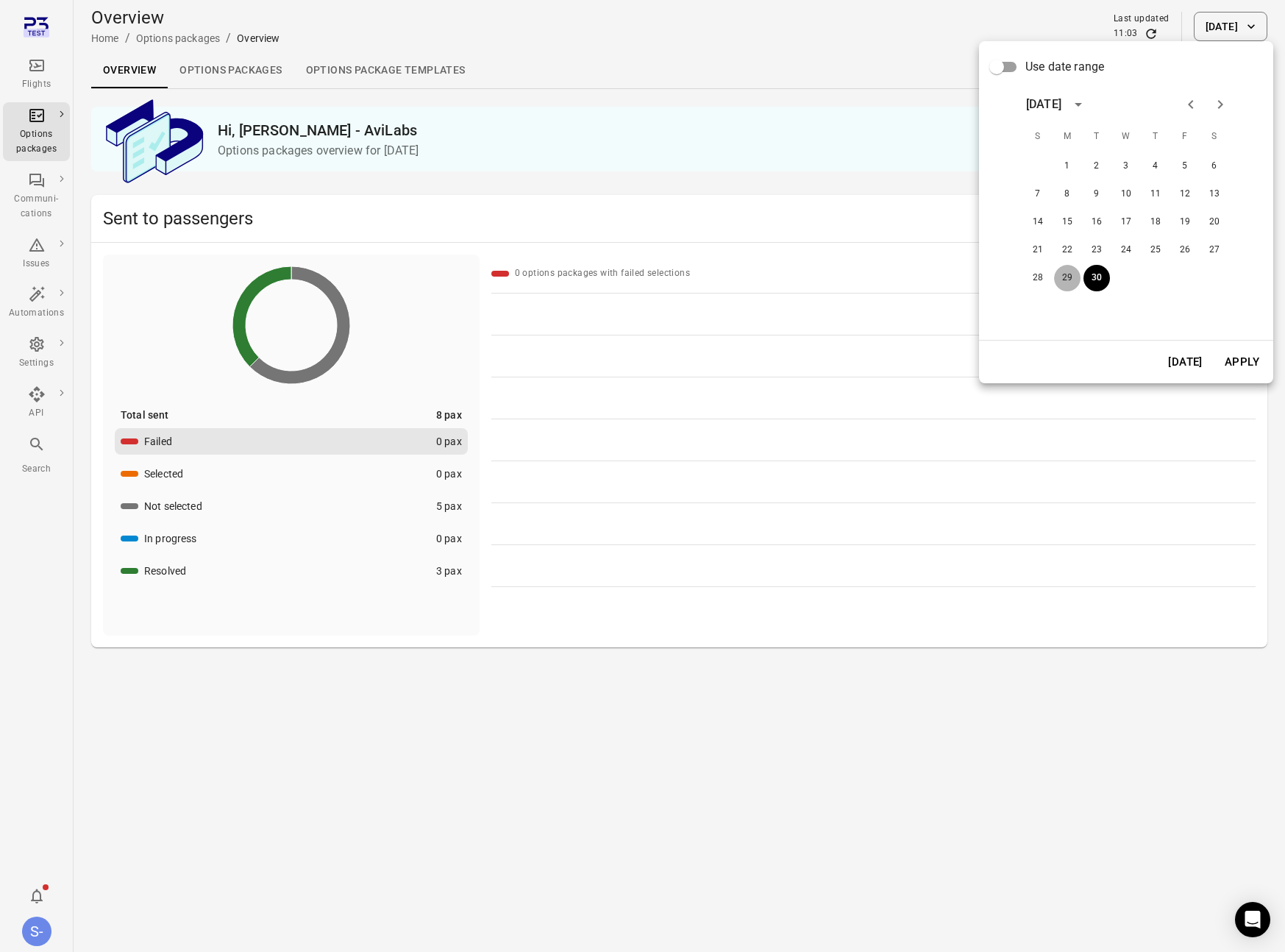
click at [1059, 273] on button "29" at bounding box center [1067, 278] width 26 height 26
click at [1128, 371] on button "Apply" at bounding box center [1242, 361] width 51 height 31
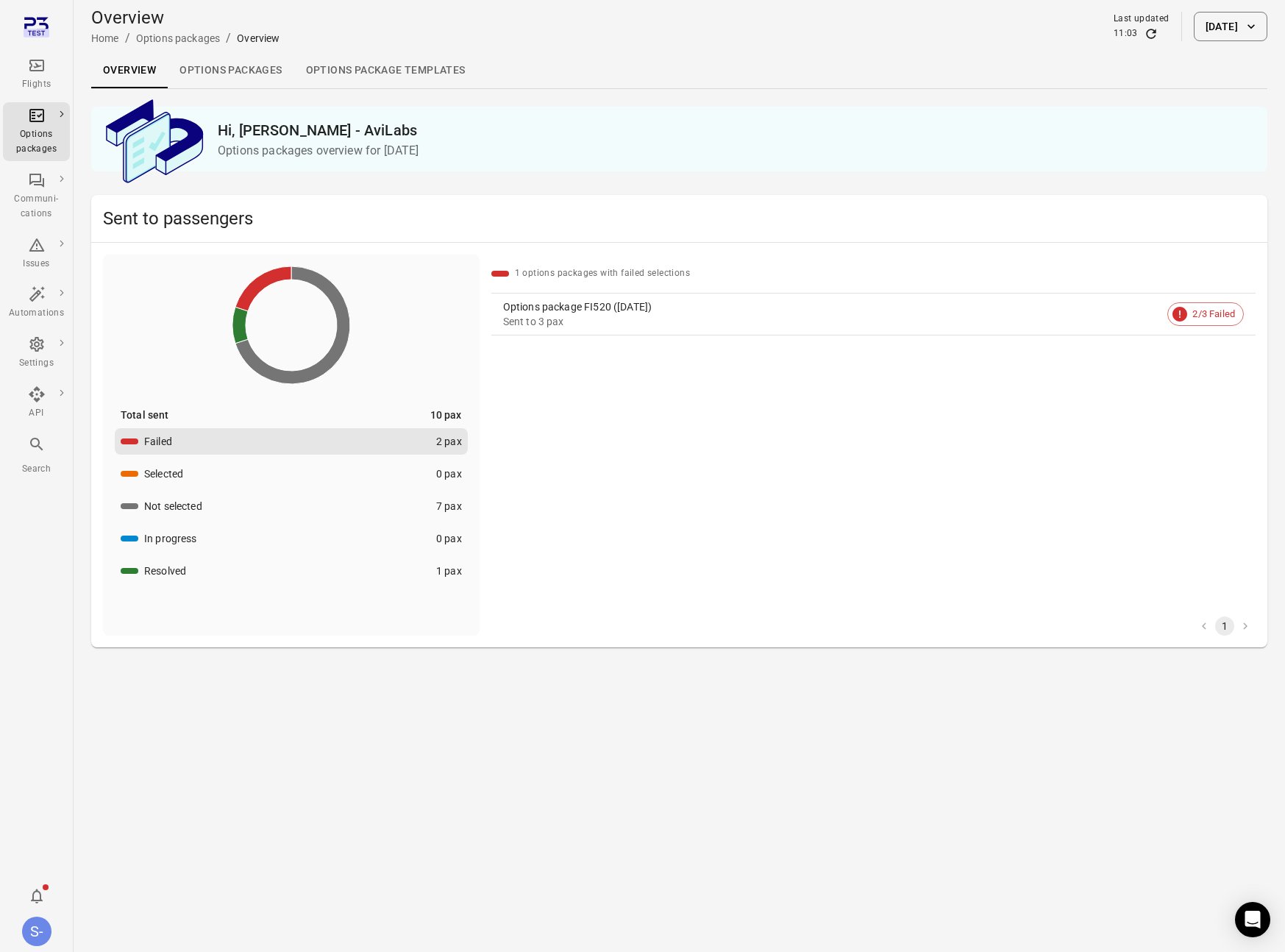
click at [251, 69] on link "Options packages" at bounding box center [230, 71] width 126 height 35
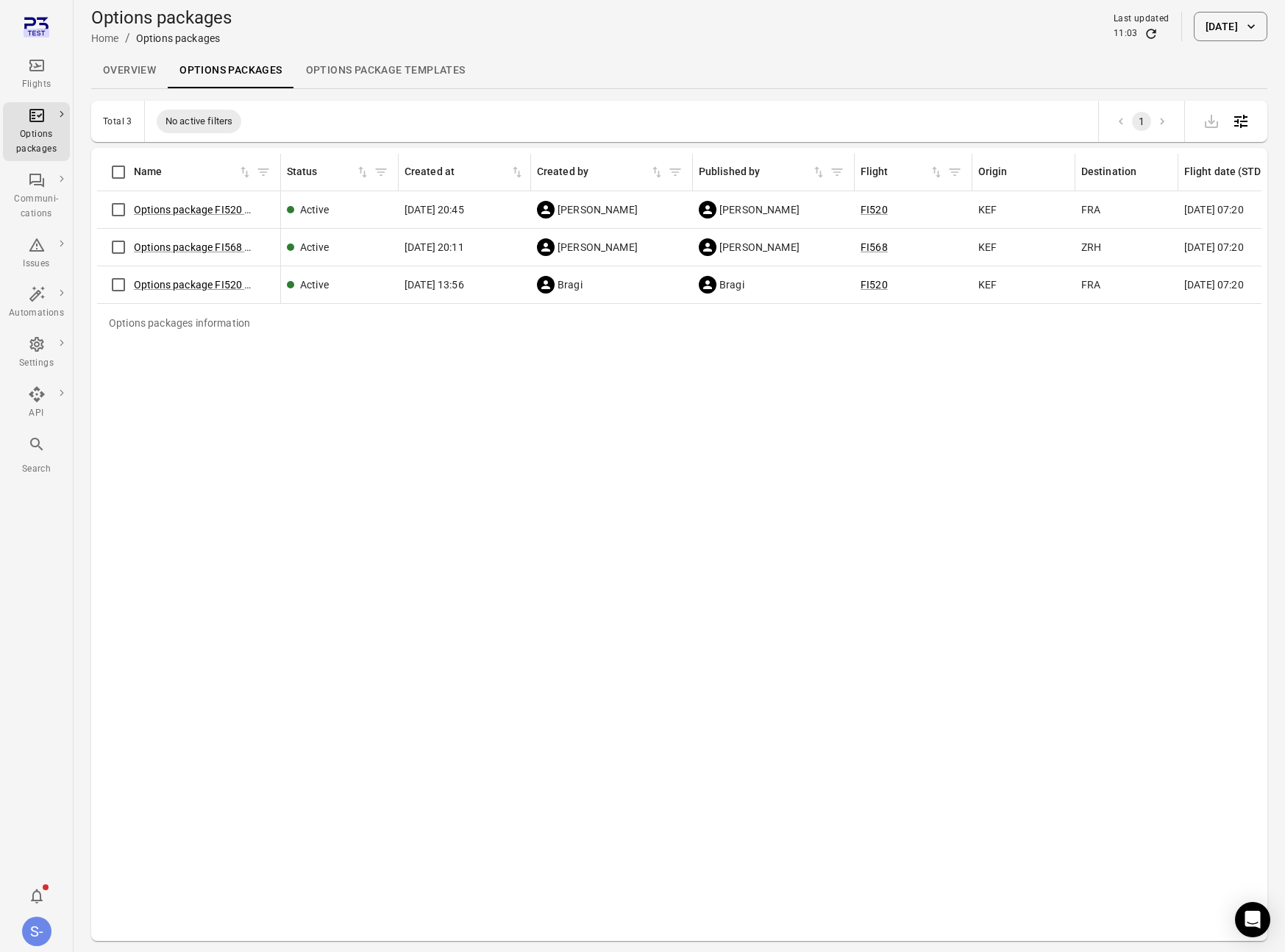
click at [419, 642] on div "Options packages information Name Status Created at Created by Published by Fli…" at bounding box center [679, 544] width 1164 height 781
click at [773, 343] on div "Options packages information Name Status Created at Created by Published by Fli…" at bounding box center [679, 544] width 1164 height 781
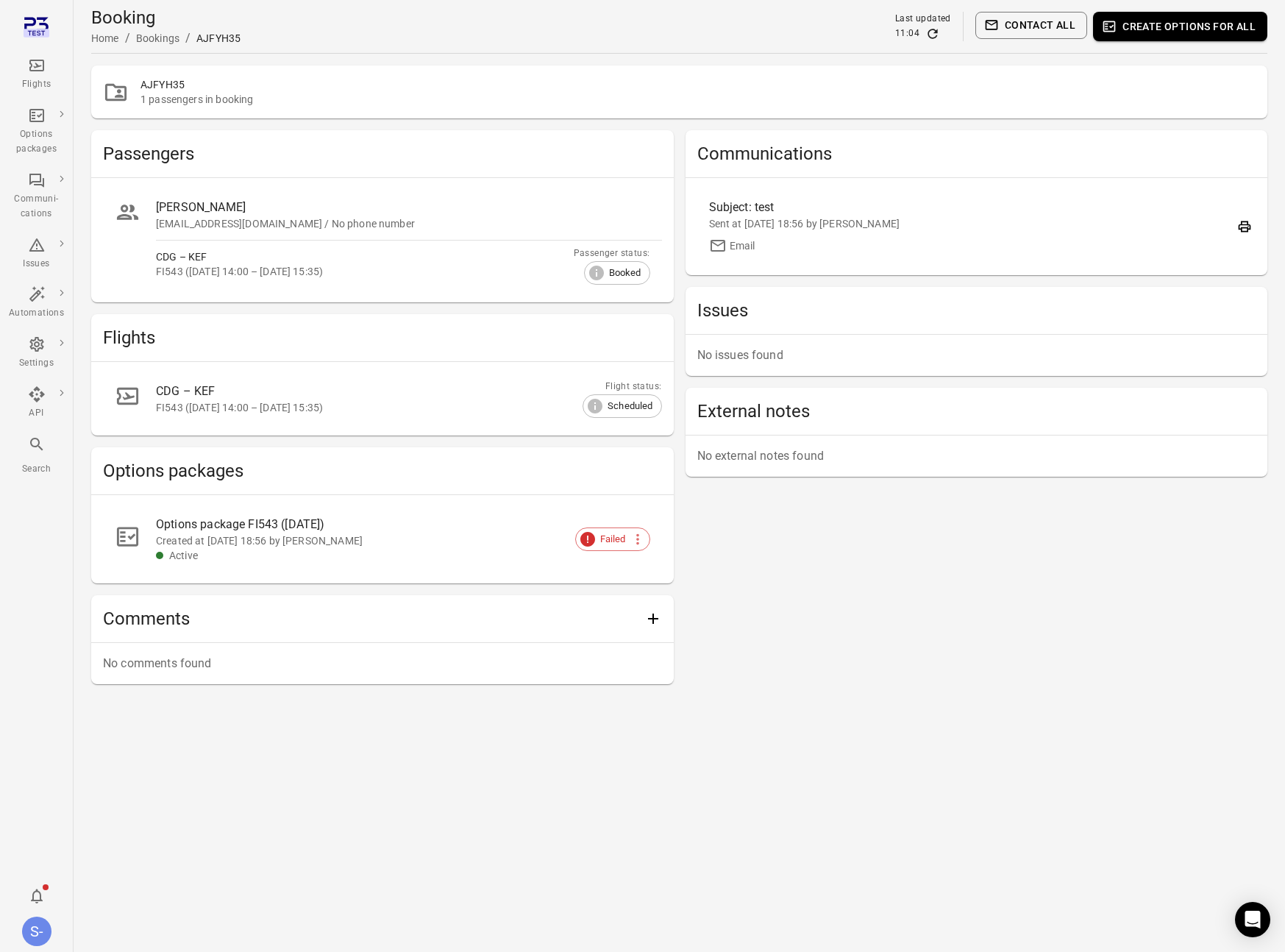
click at [171, 411] on div "FI543 (1 Oct 2025 14:00 – 1 Oct 2025 15:35)" at bounding box center [391, 407] width 471 height 15
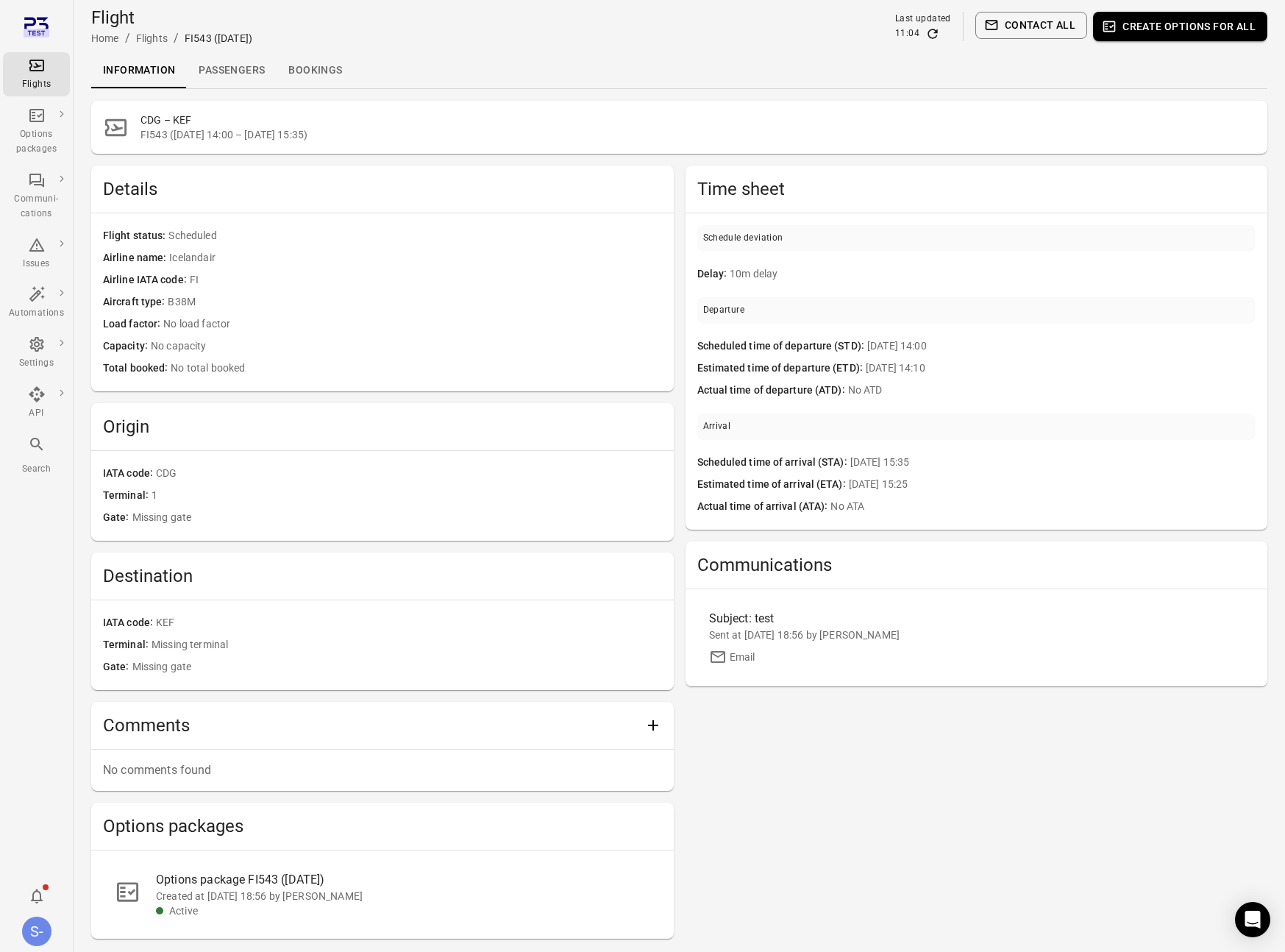
click at [203, 37] on div "FI543 (1 Oct)" at bounding box center [218, 38] width 68 height 15
drag, startPoint x: 203, startPoint y: 37, endPoint x: 208, endPoint y: 51, distance: 14.9
click at [203, 37] on div "FI543 (1 Oct)" at bounding box center [218, 38] width 68 height 15
copy div "FI543"
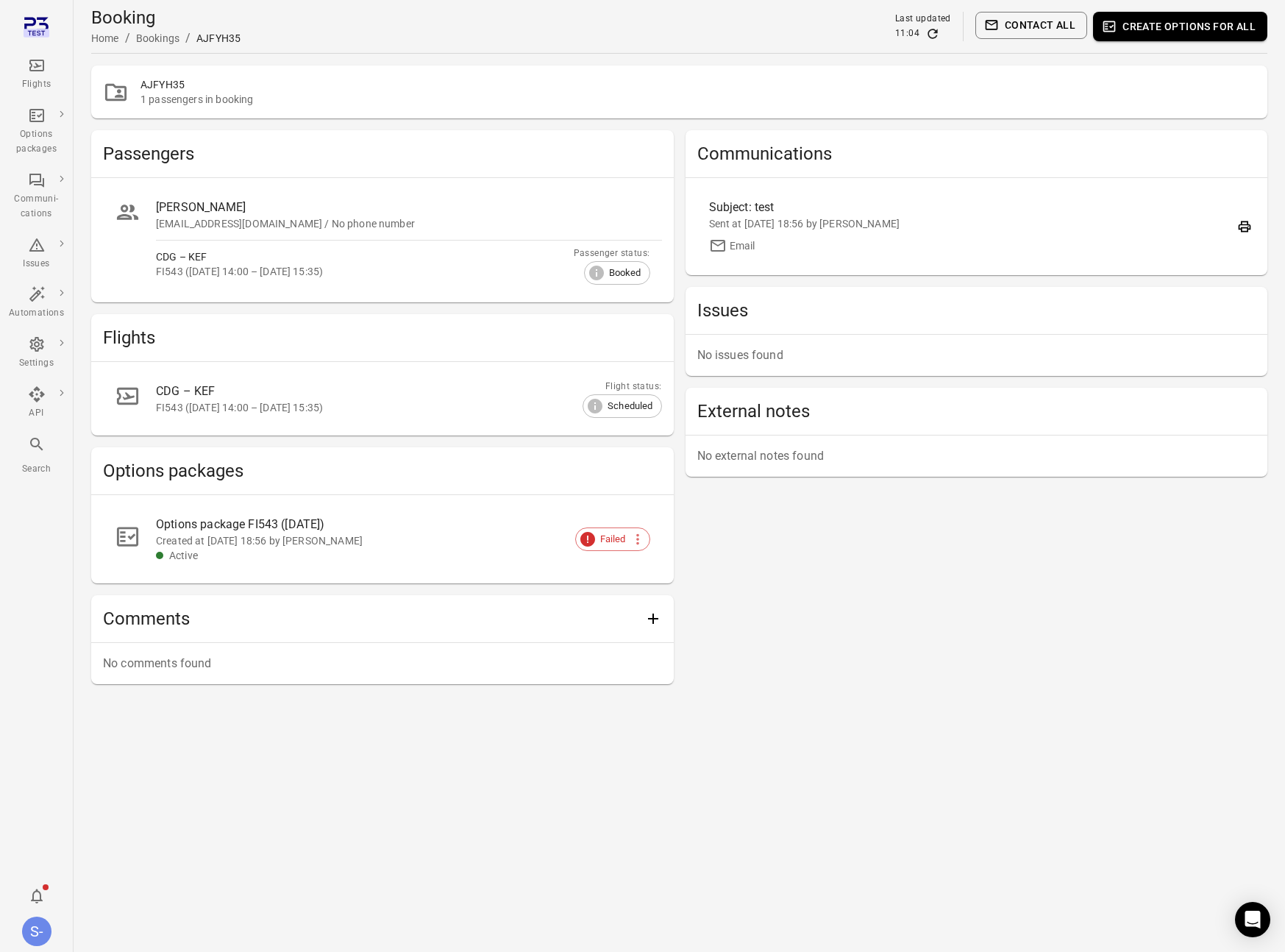
click at [273, 522] on div "Options package FI543 (1 Oct)" at bounding box center [391, 524] width 471 height 18
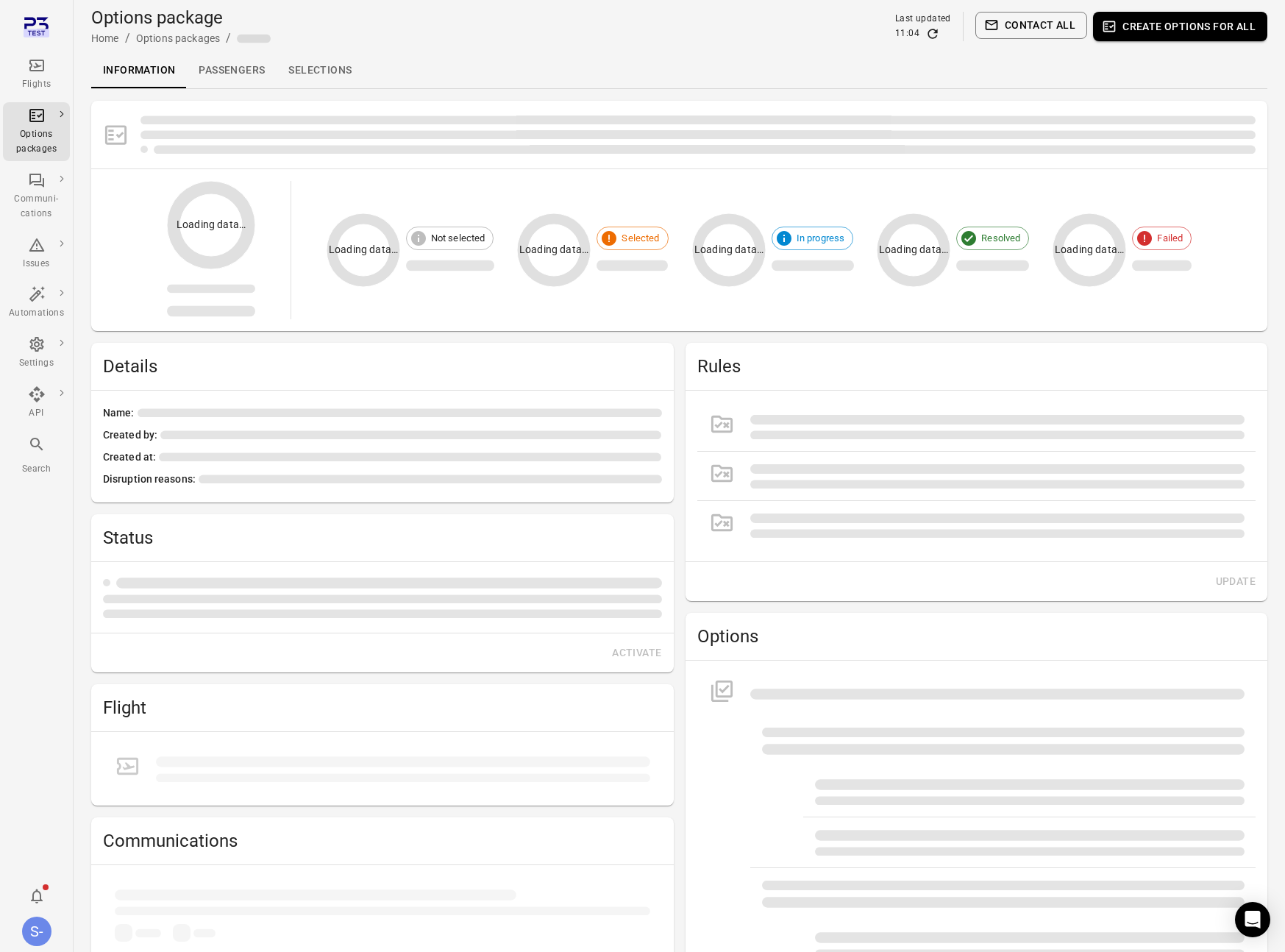
click at [372, 71] on div "Information Passengers Selections" at bounding box center [679, 71] width 1176 height 35
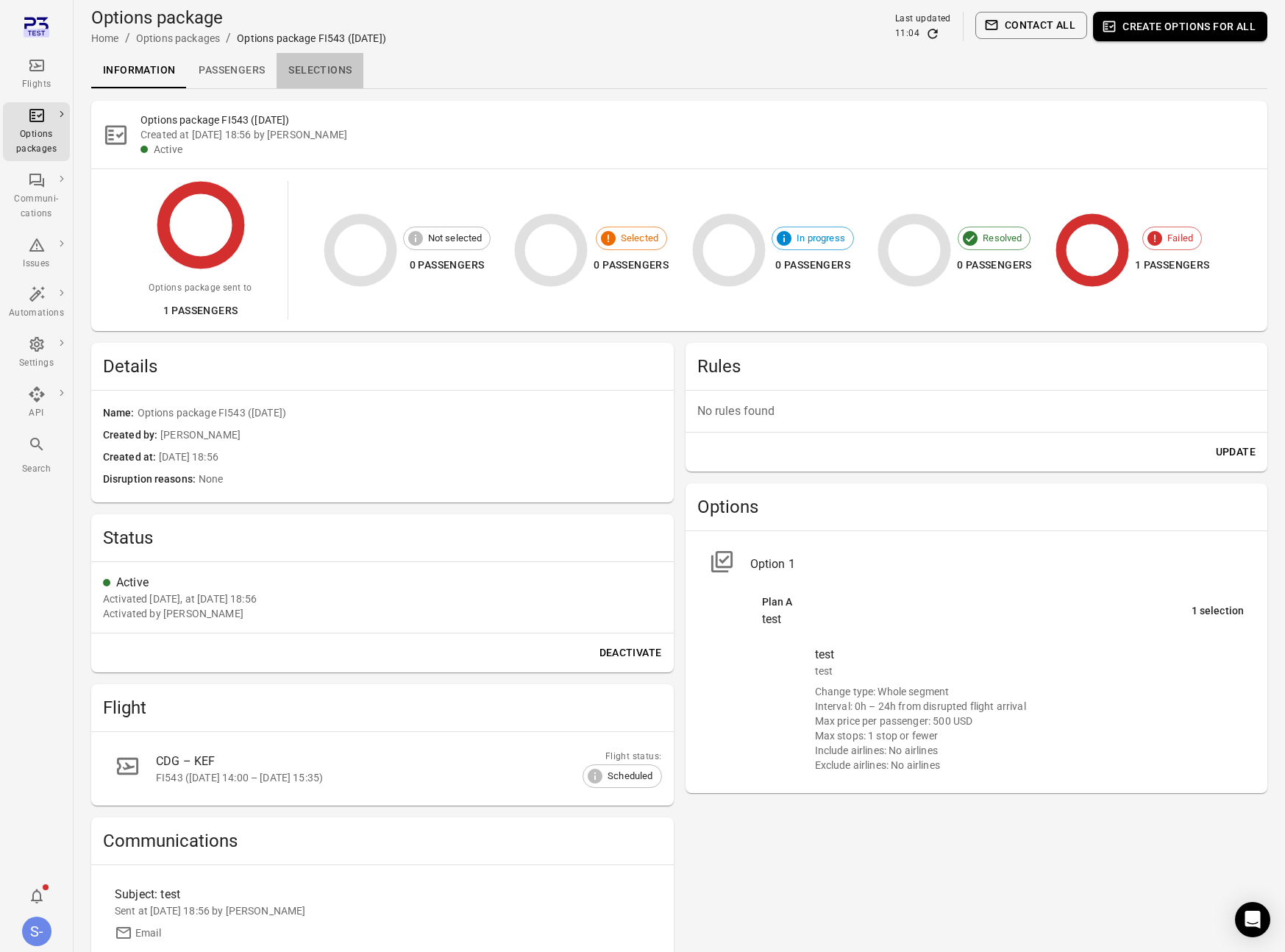
click at [315, 69] on link "Selections" at bounding box center [320, 71] width 86 height 35
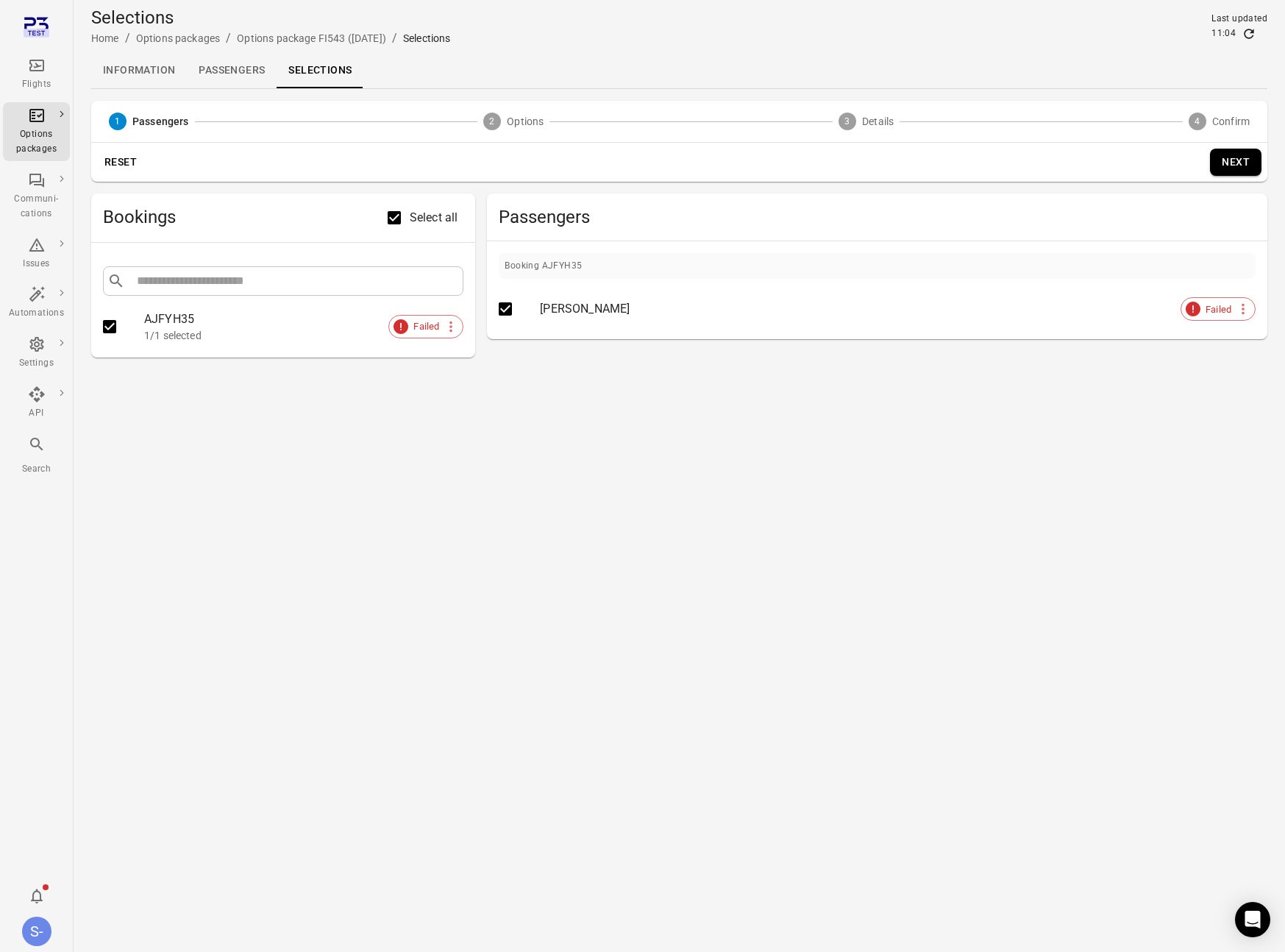
click at [1250, 152] on button "Next" at bounding box center [1236, 162] width 51 height 27
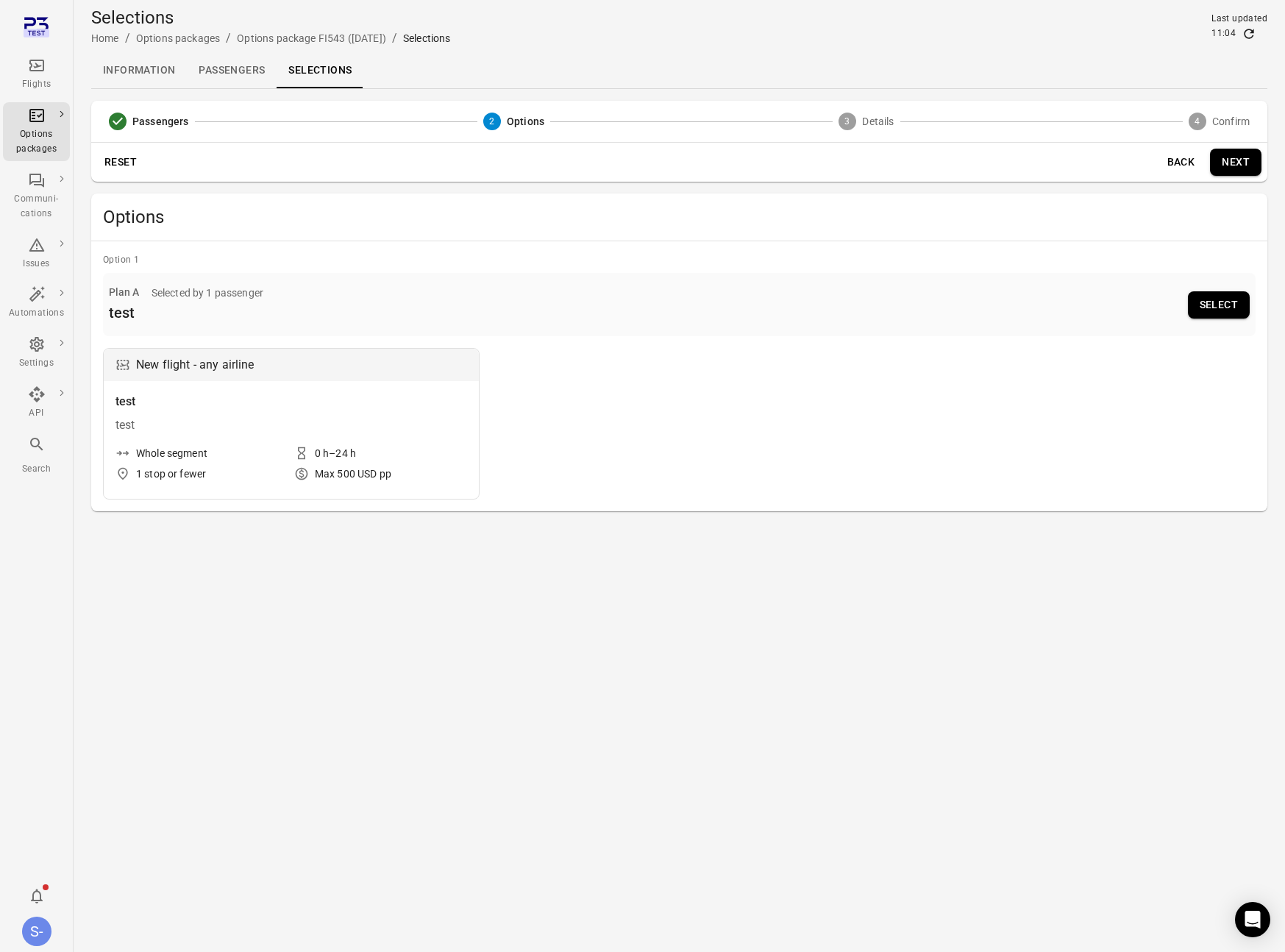
click at [1241, 292] on button "Select" at bounding box center [1219, 304] width 62 height 27
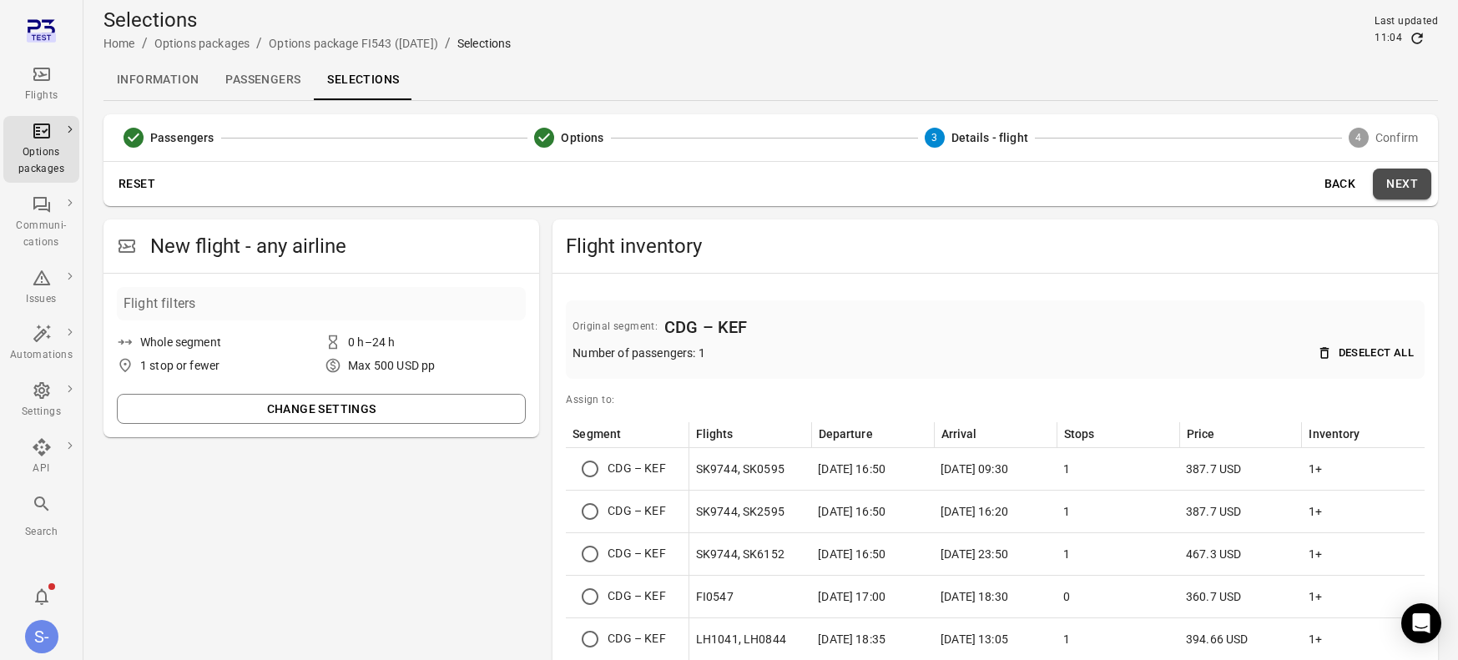
click at [1410, 183] on button "Next" at bounding box center [1402, 184] width 58 height 31
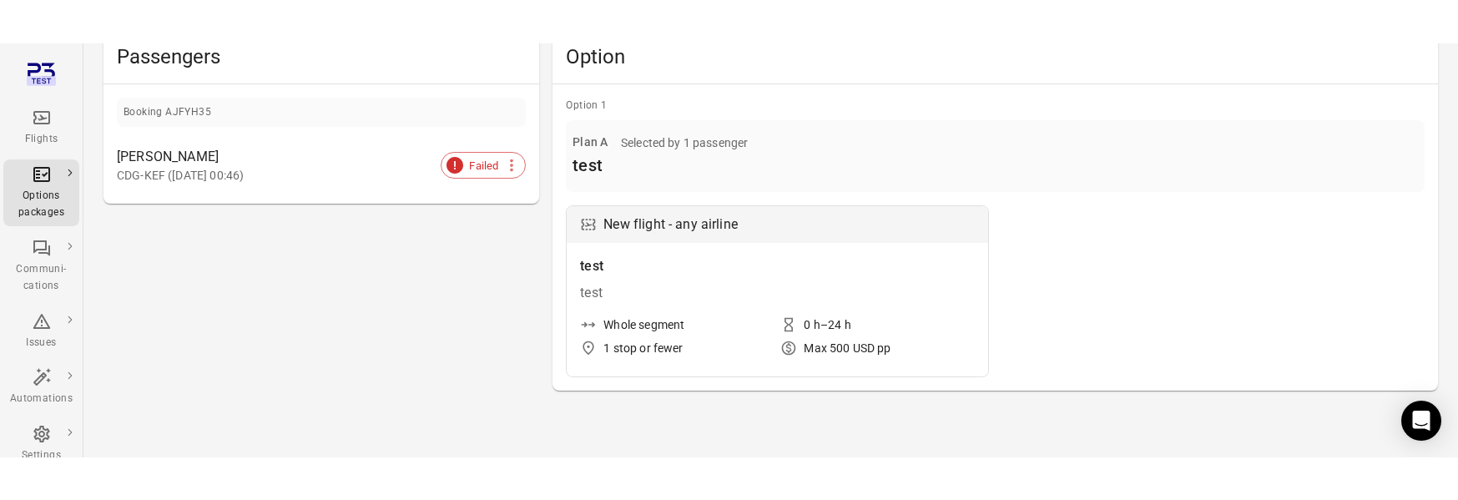
scroll to position [39, 0]
